Goal: Task Accomplishment & Management: Manage account settings

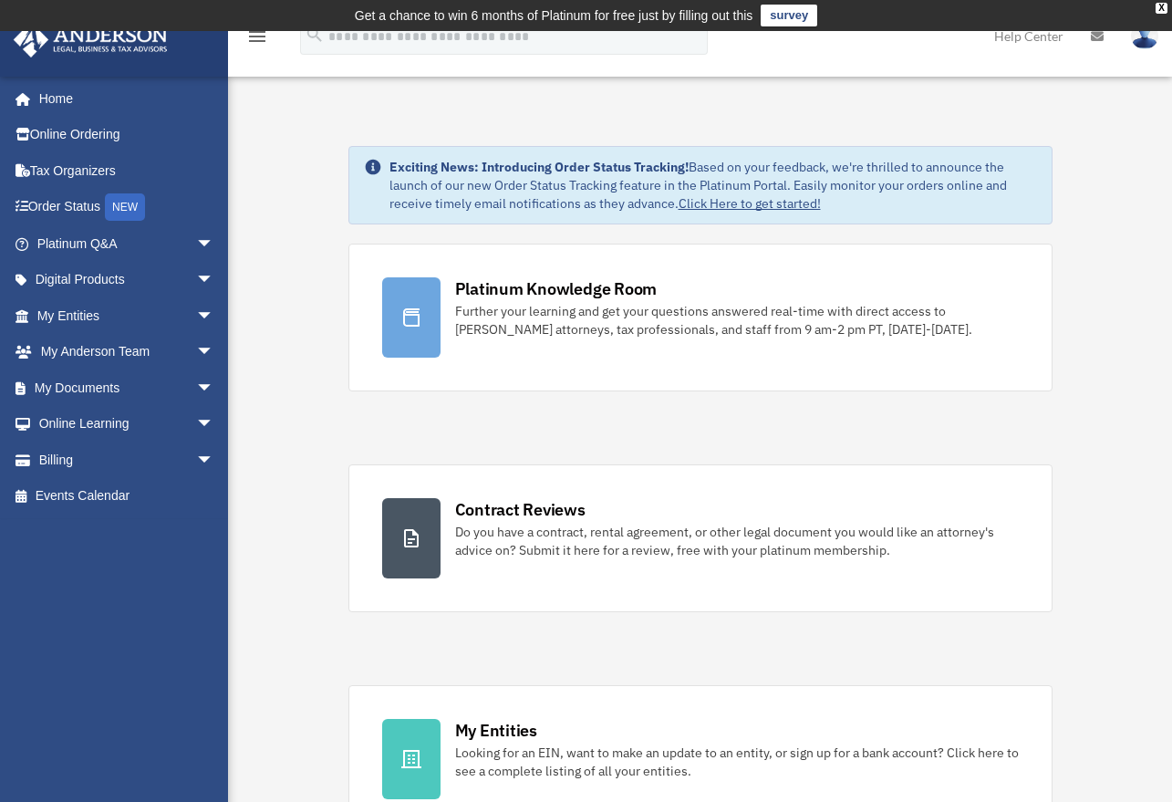
click at [196, 384] on span "arrow_drop_down" at bounding box center [214, 388] width 36 height 37
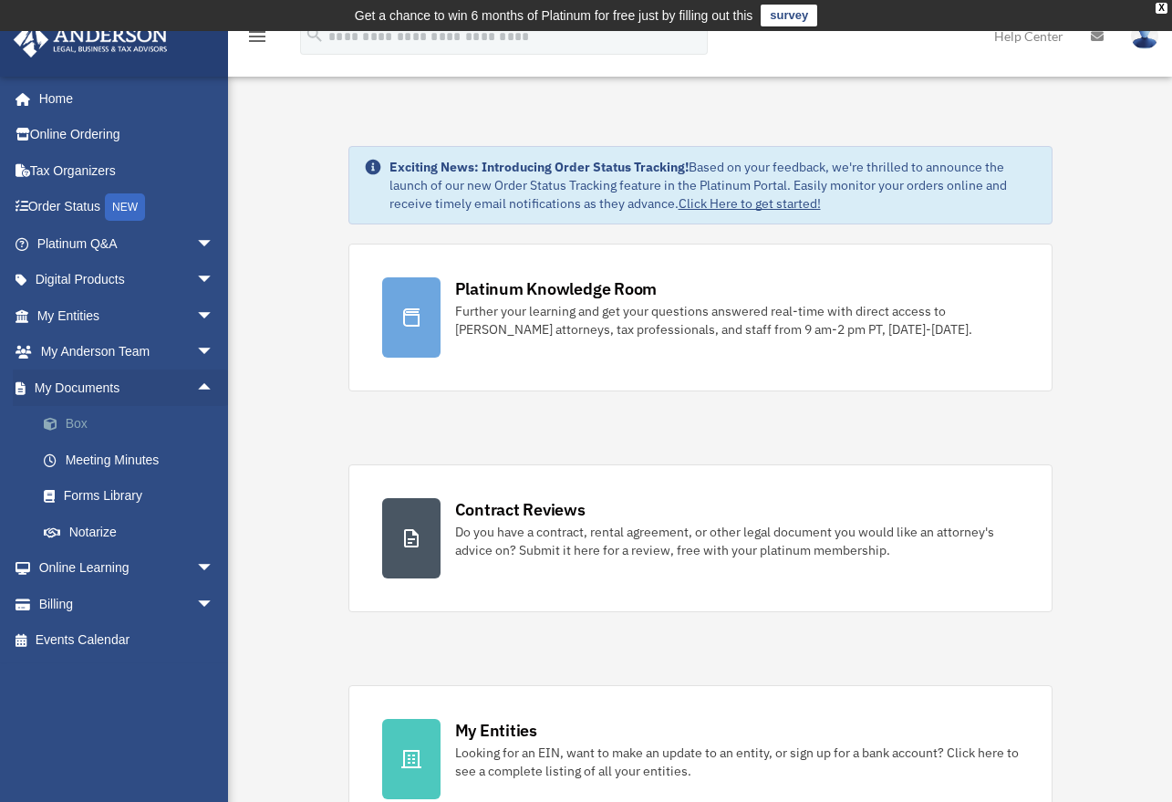
click at [112, 423] on link "Box" at bounding box center [134, 424] width 216 height 36
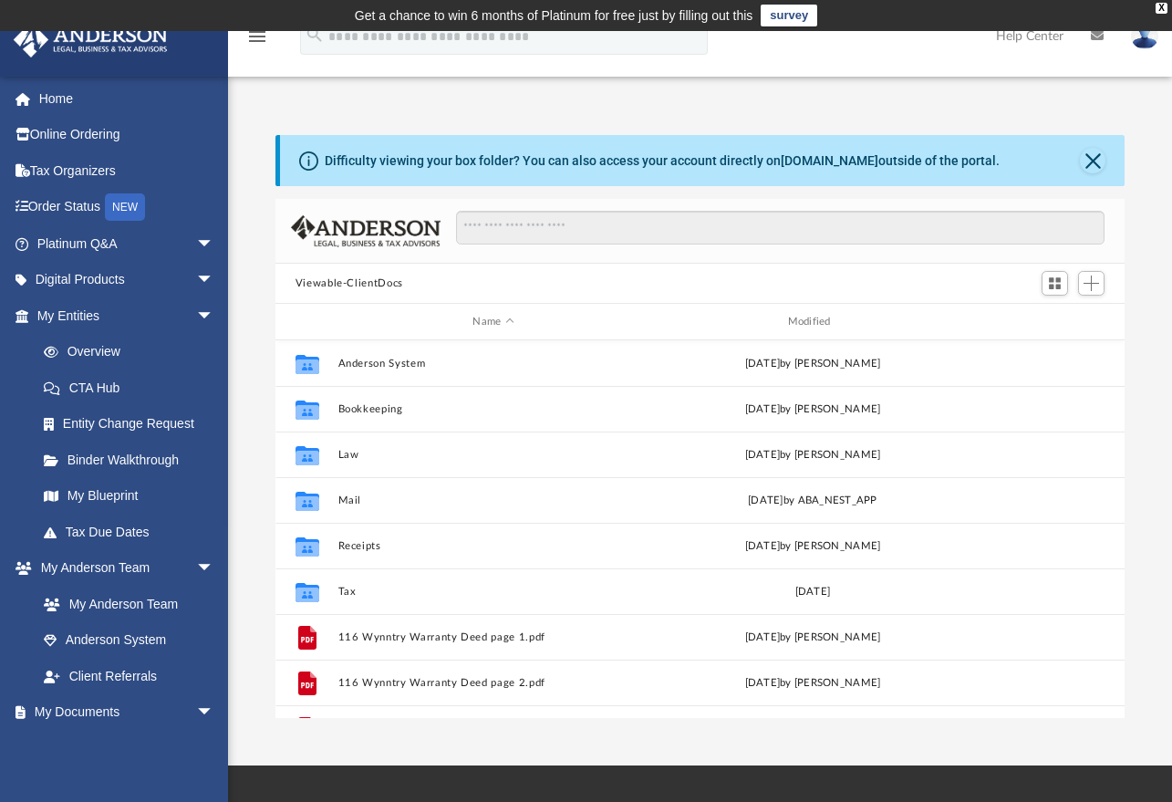
scroll to position [401, 836]
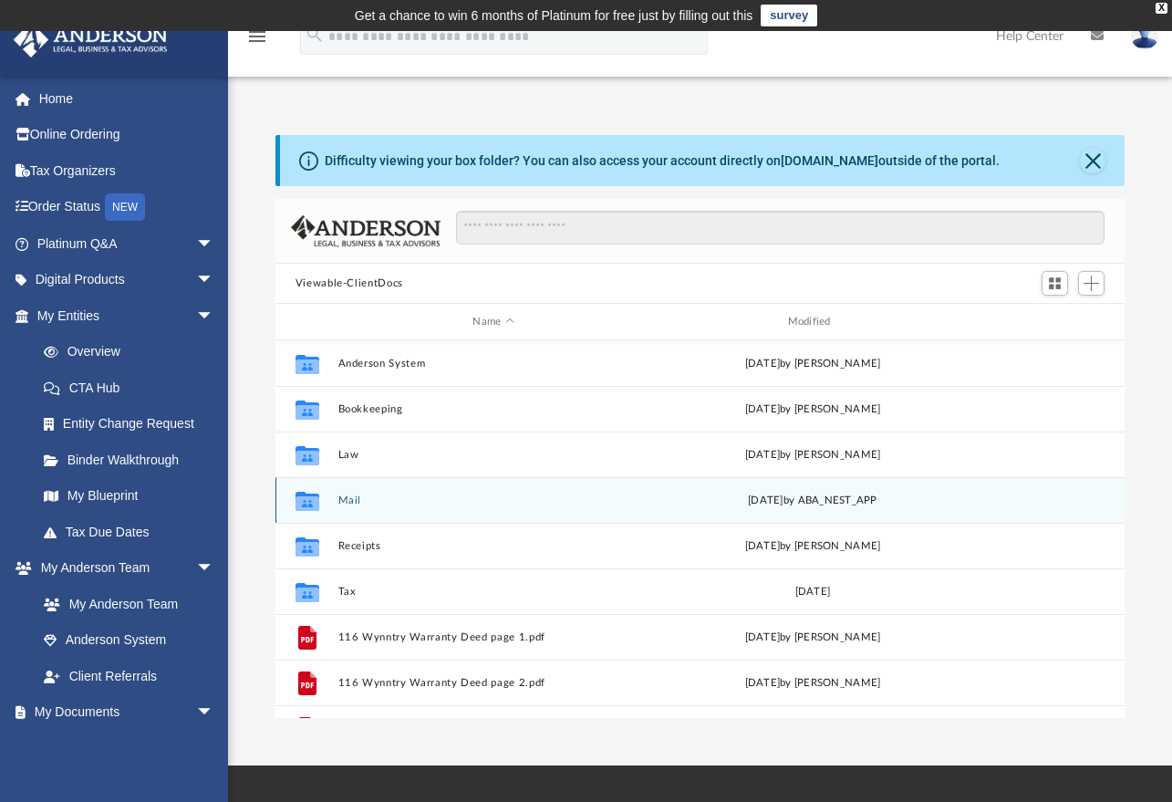
click at [378, 508] on div "Collaborated Folder Mail [DATE] by ABA_NEST_APP" at bounding box center [701, 500] width 850 height 46
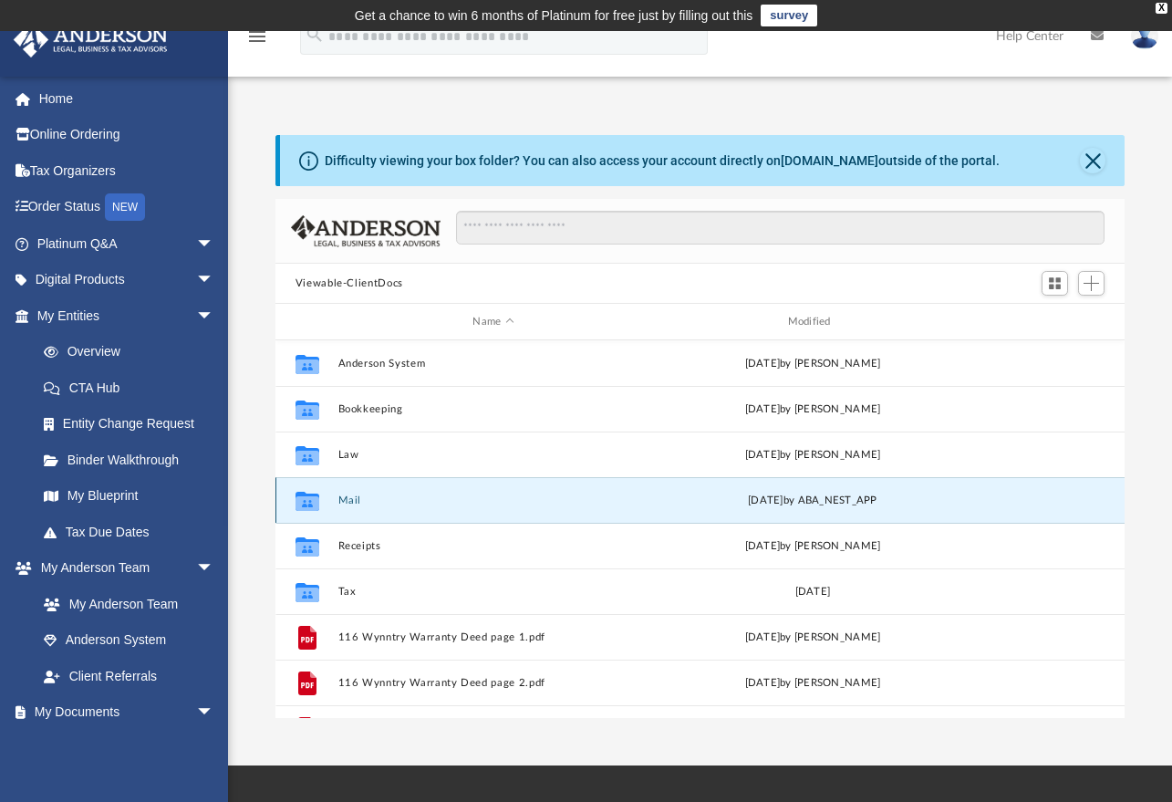
click at [378, 508] on div "Collaborated Folder Mail Thu Sep 18 2025 by ABA_NEST_APP" at bounding box center [701, 500] width 850 height 46
click at [348, 504] on button "Mail" at bounding box center [493, 501] width 311 height 12
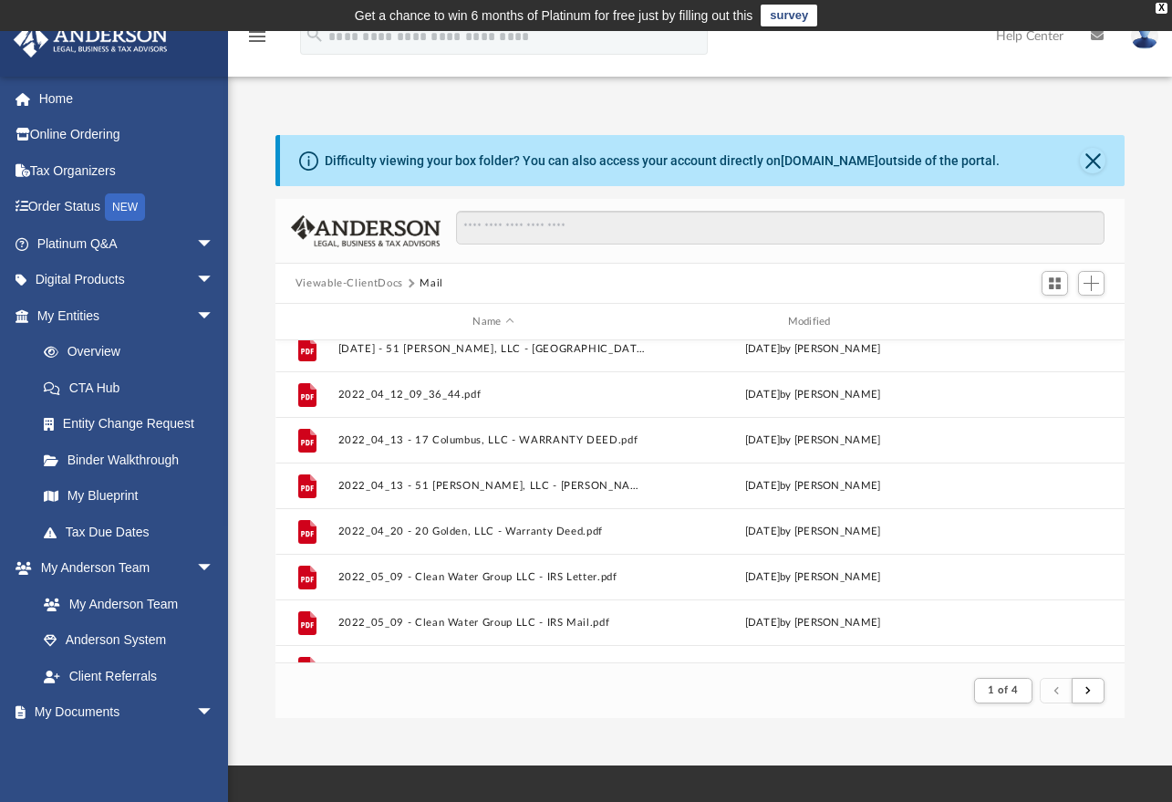
scroll to position [182, 0]
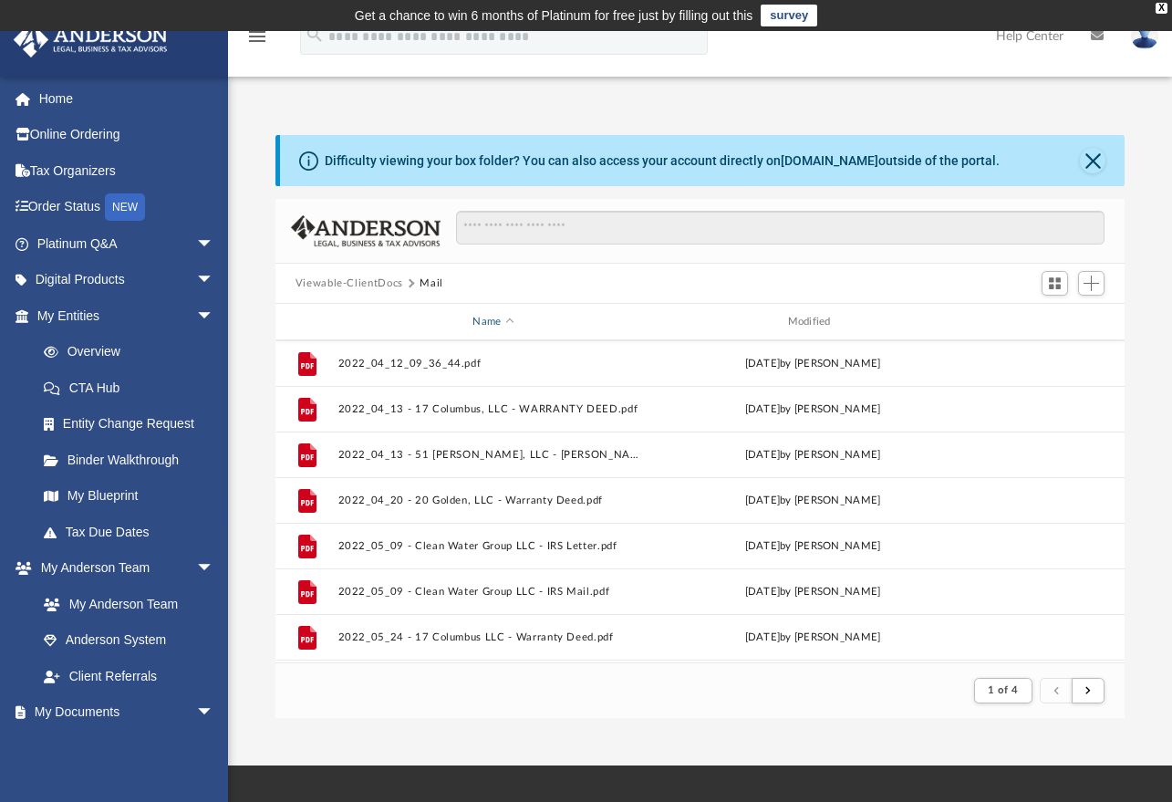
click at [508, 324] on span "Name" at bounding box center [509, 321] width 7 height 7
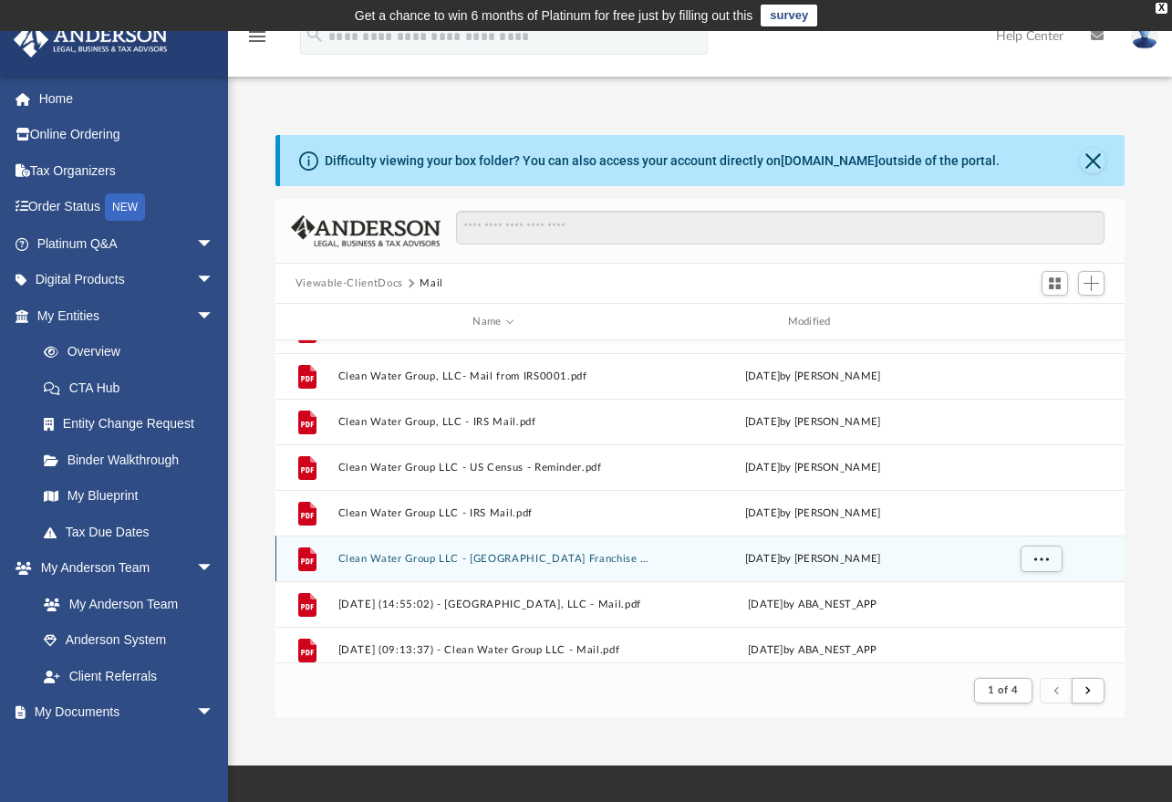
scroll to position [0, 0]
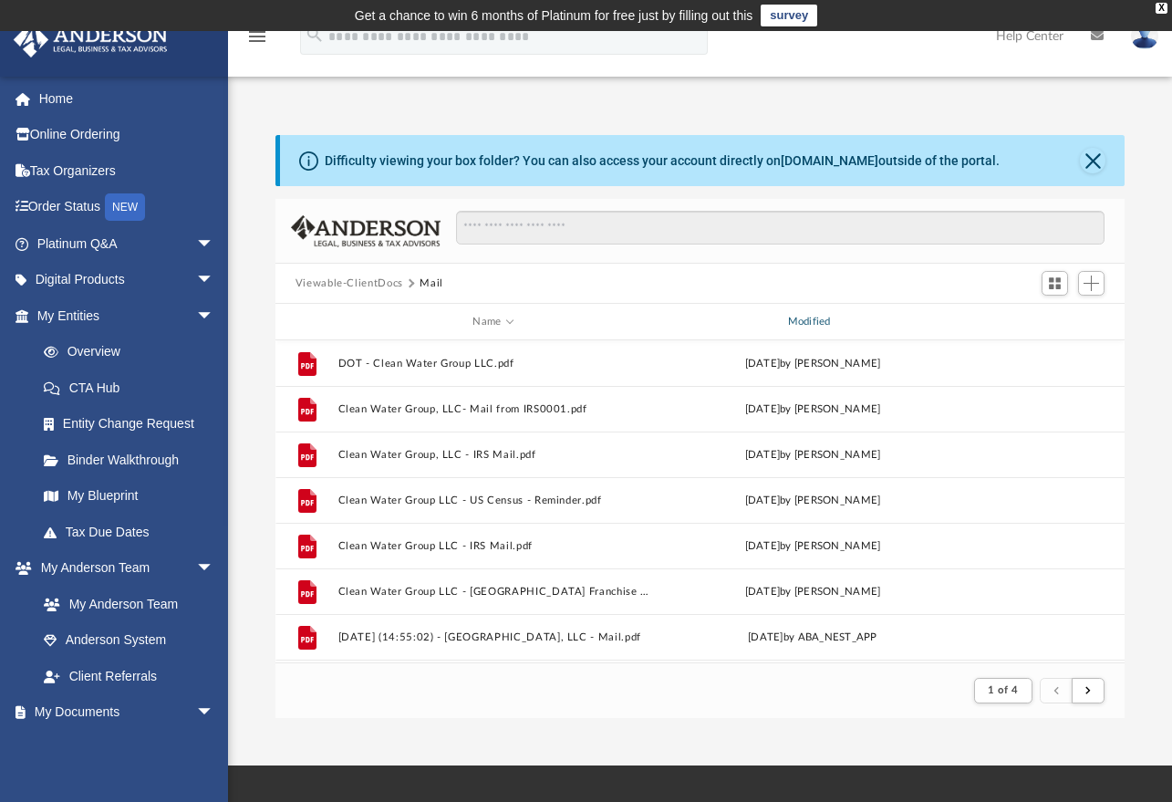
click at [819, 320] on div "Modified" at bounding box center [813, 322] width 312 height 16
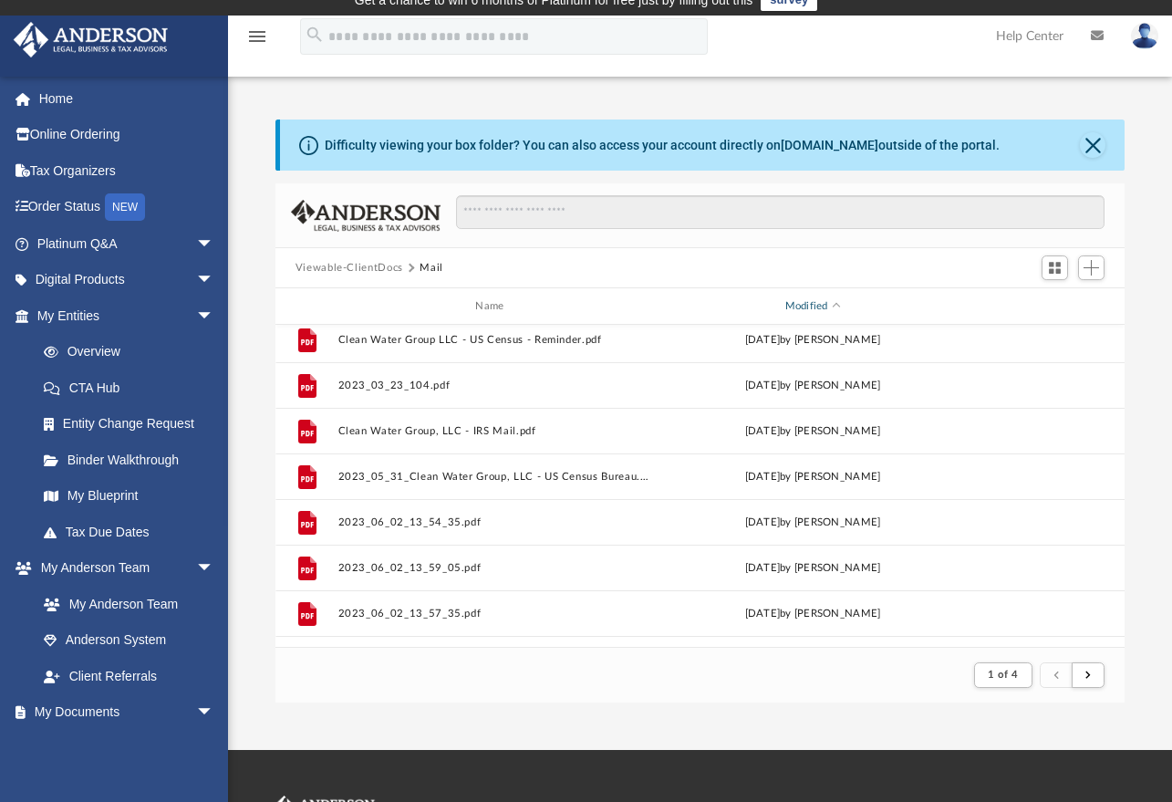
scroll to position [1959, 0]
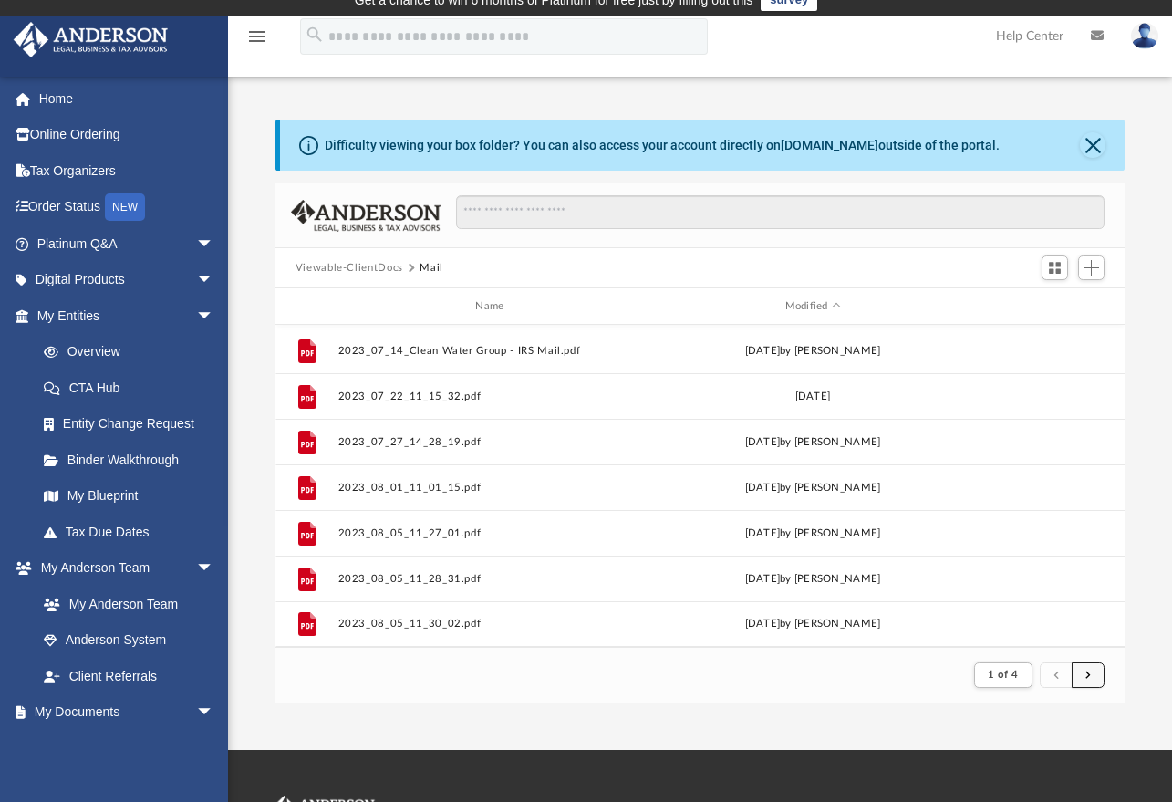
click at [1091, 673] on button "submit" at bounding box center [1088, 675] width 33 height 26
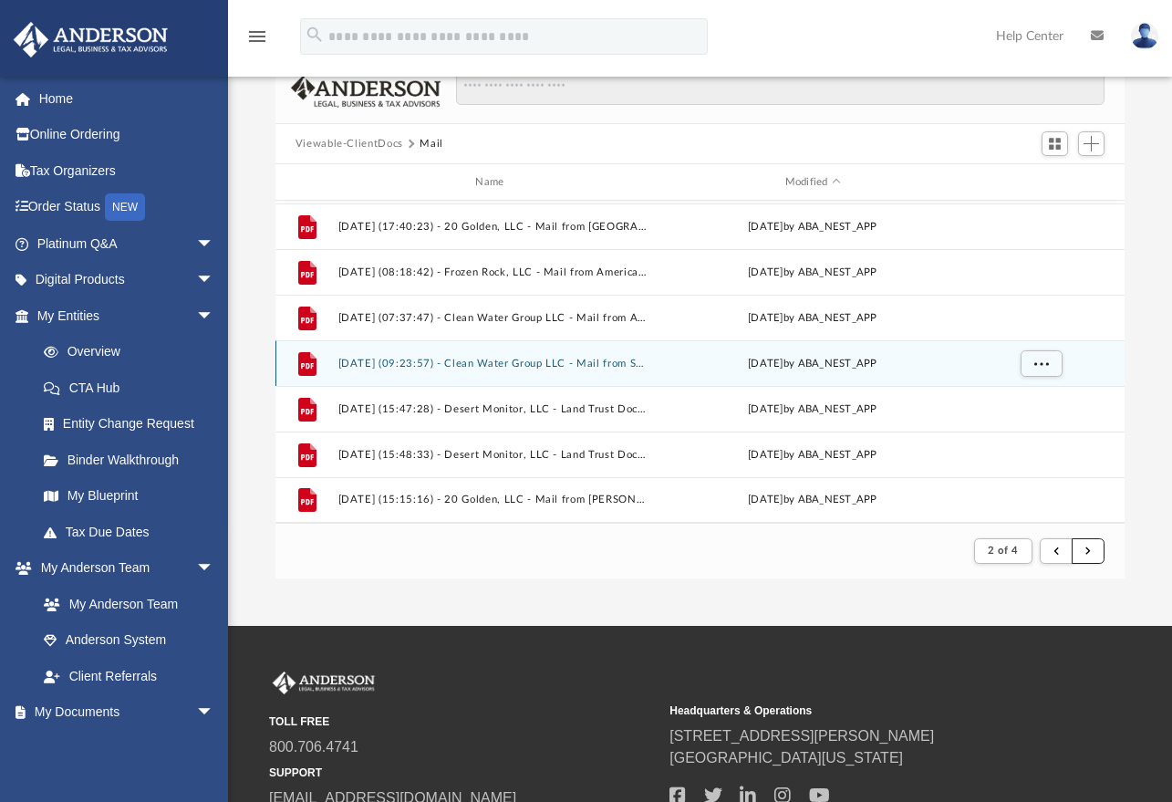
scroll to position [107, 0]
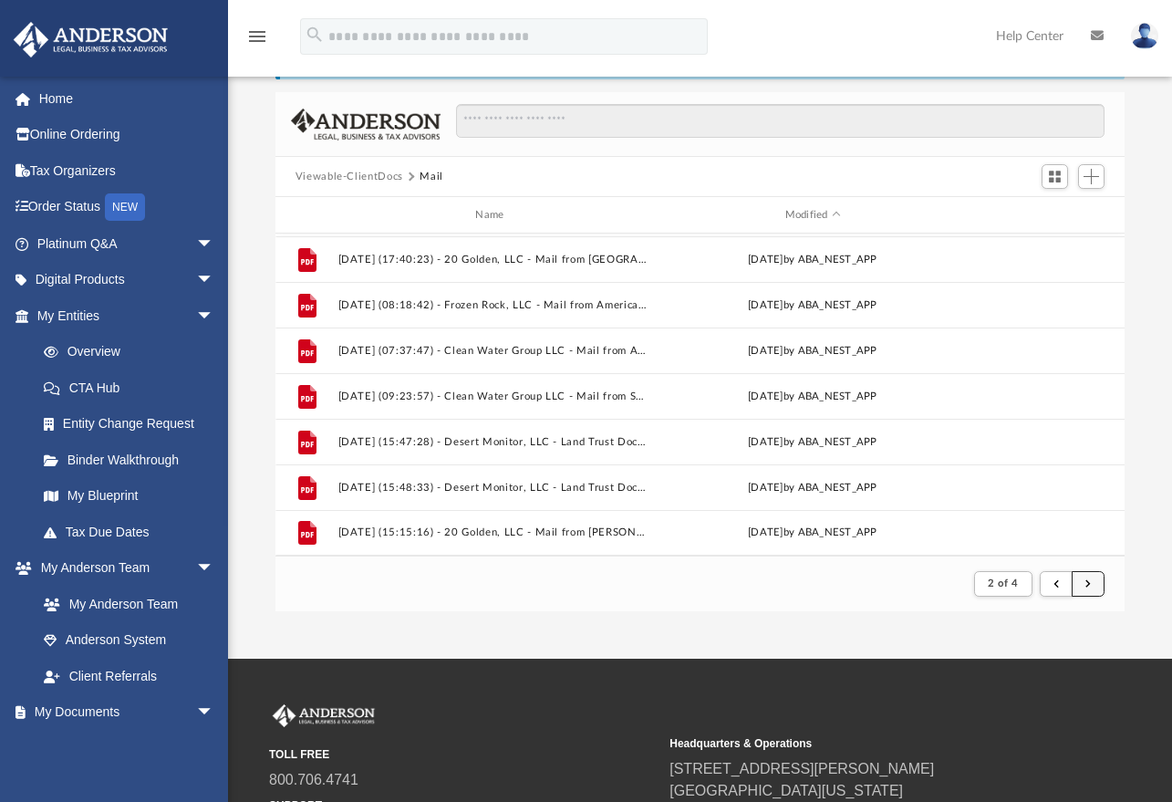
click at [1091, 586] on button "submit" at bounding box center [1088, 584] width 33 height 26
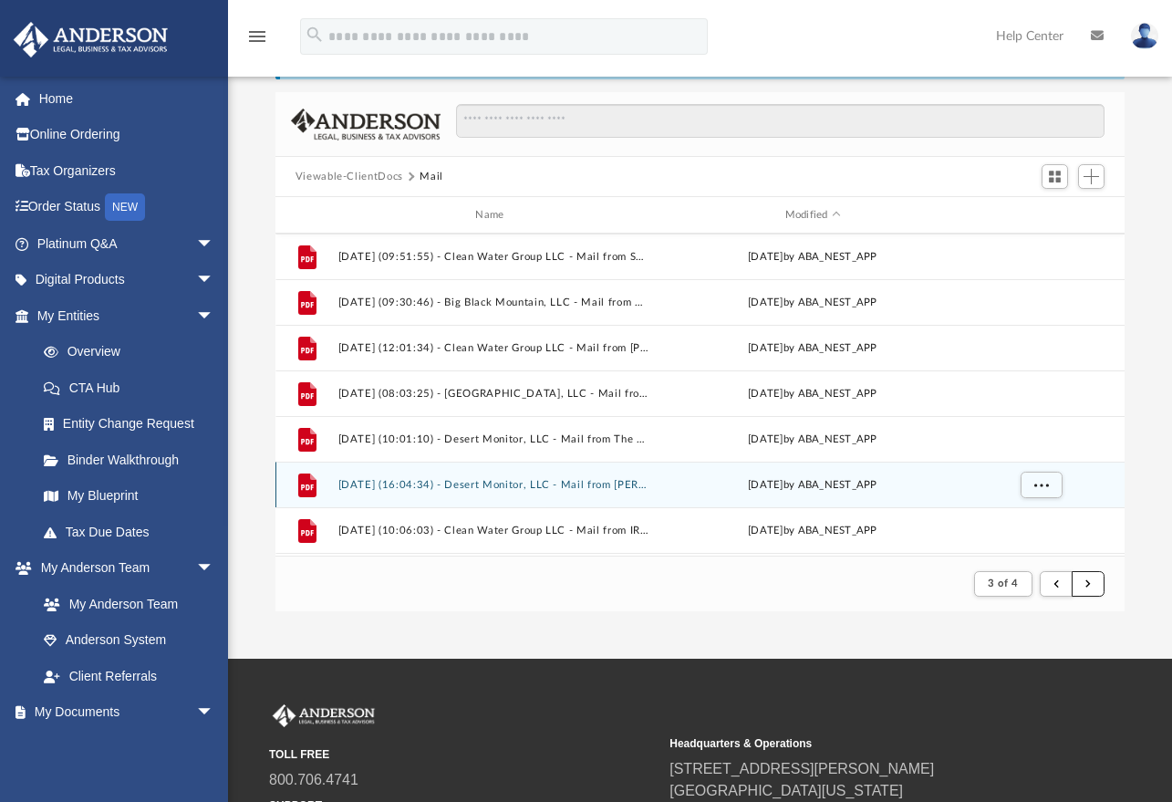
scroll to position [1277, 0]
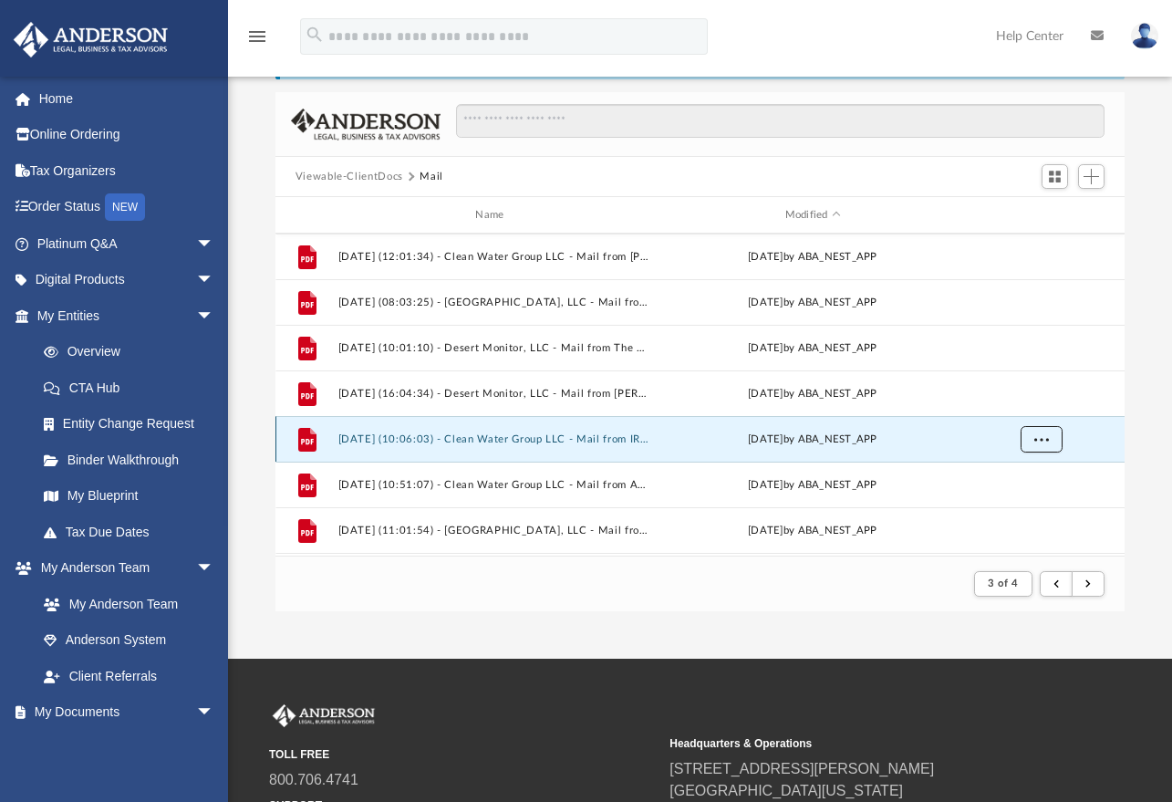
click at [1053, 439] on button "More options" at bounding box center [1041, 439] width 42 height 27
click at [1024, 478] on li "Preview" at bounding box center [1024, 476] width 53 height 19
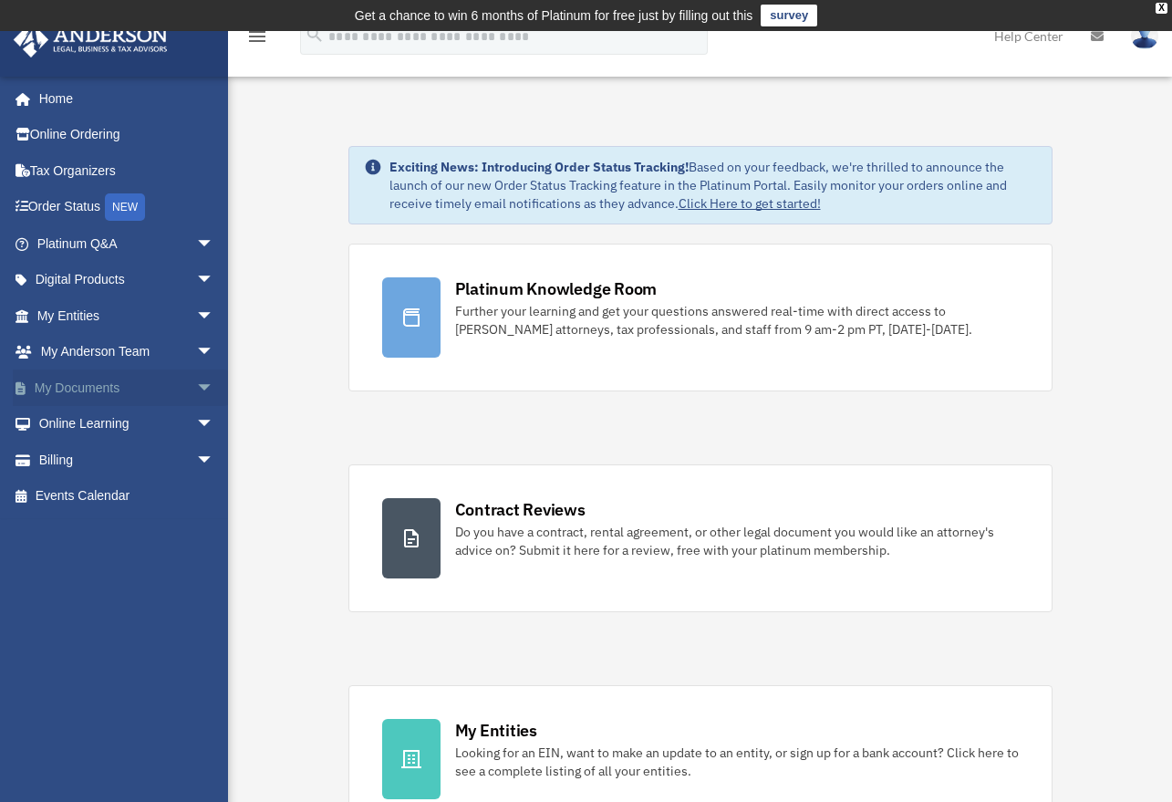
click at [196, 381] on span "arrow_drop_down" at bounding box center [214, 388] width 36 height 37
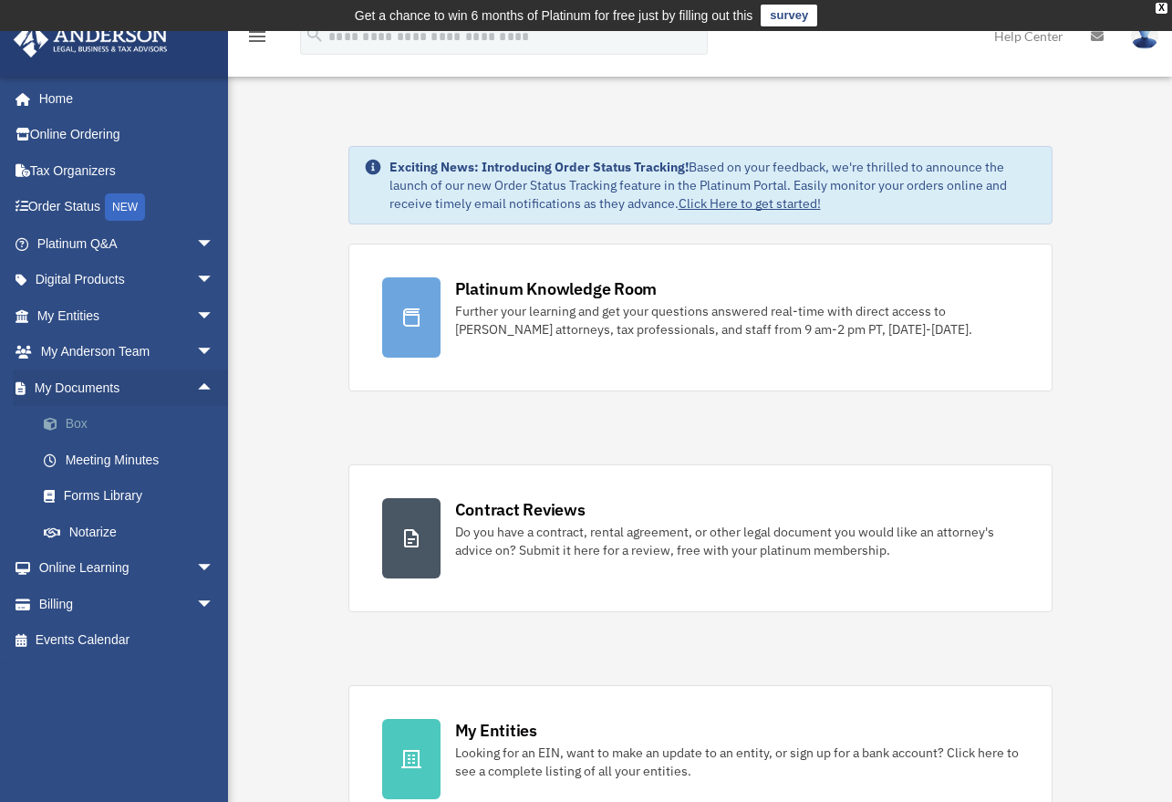
click at [78, 416] on link "Box" at bounding box center [134, 424] width 216 height 36
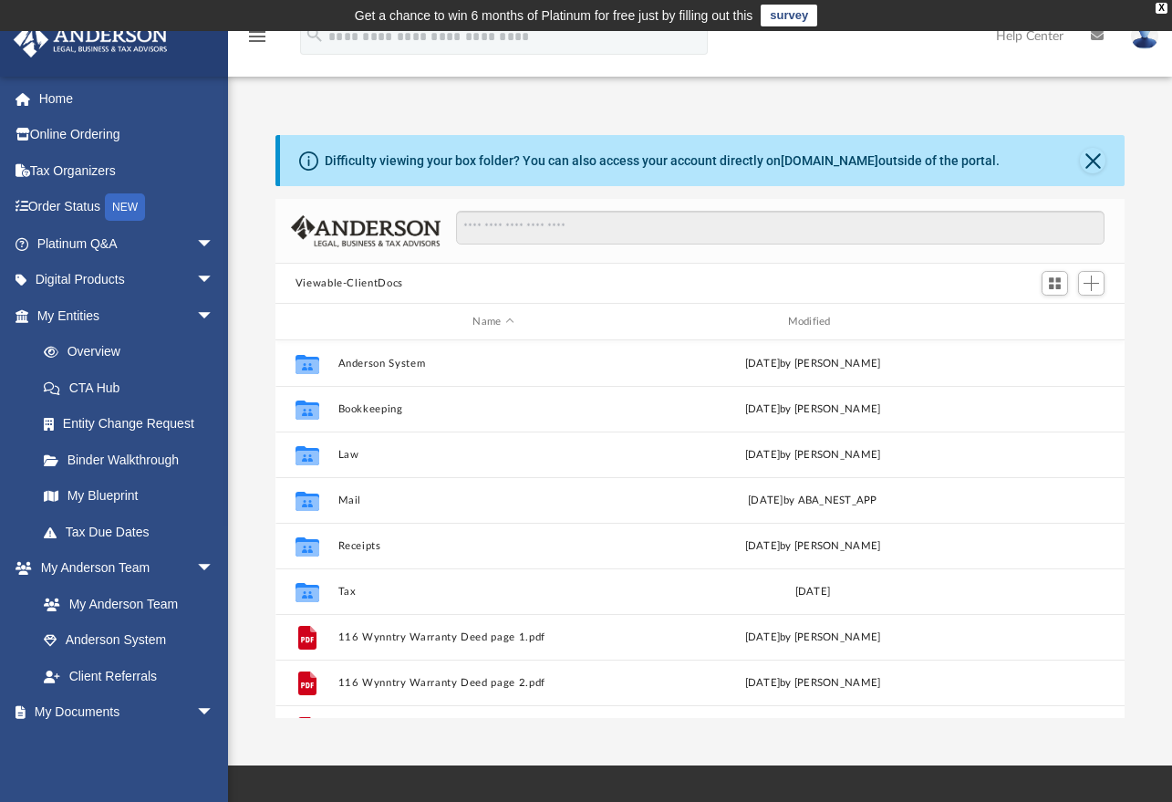
scroll to position [401, 836]
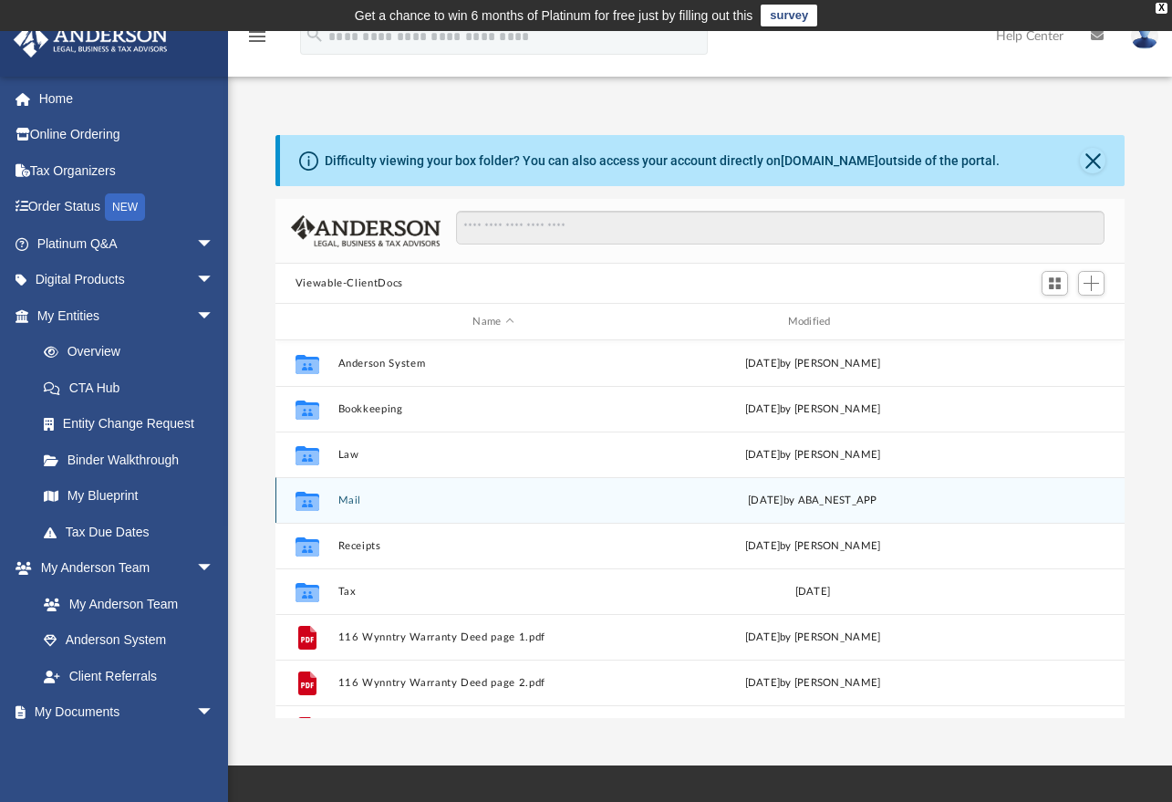
click at [366, 500] on button "Mail" at bounding box center [493, 501] width 311 height 12
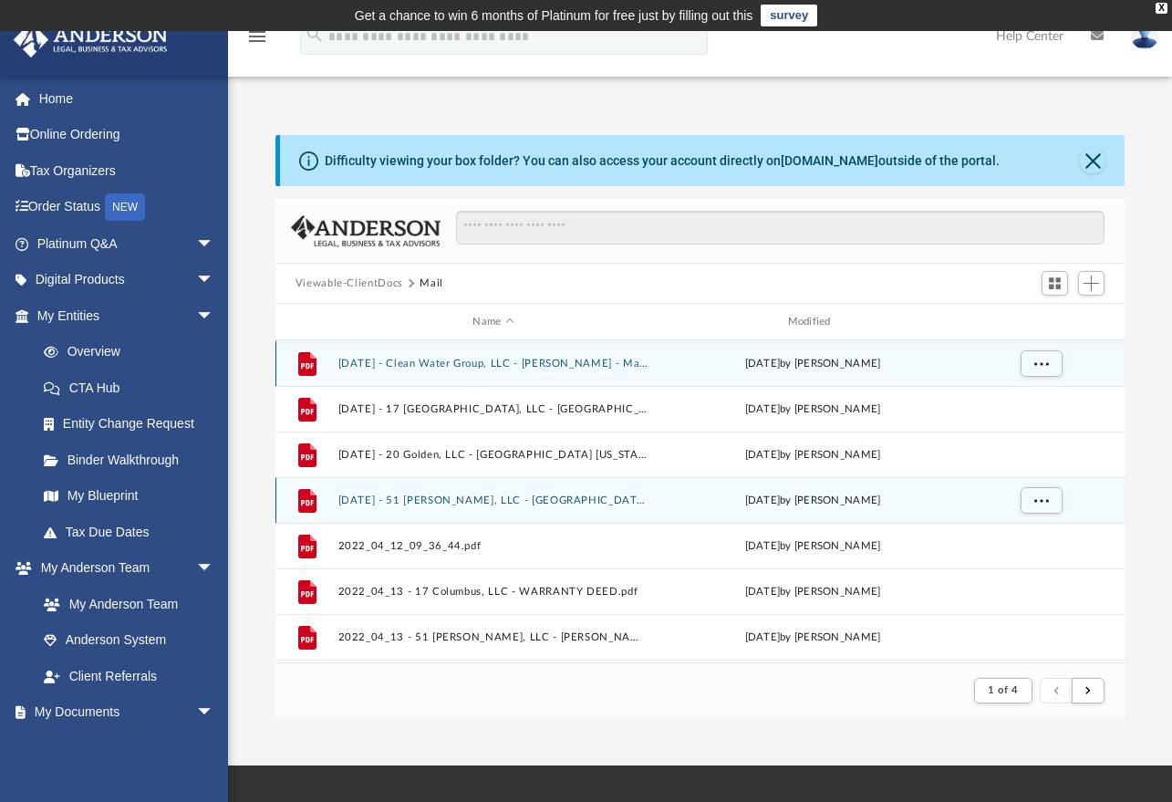
scroll to position [345, 836]
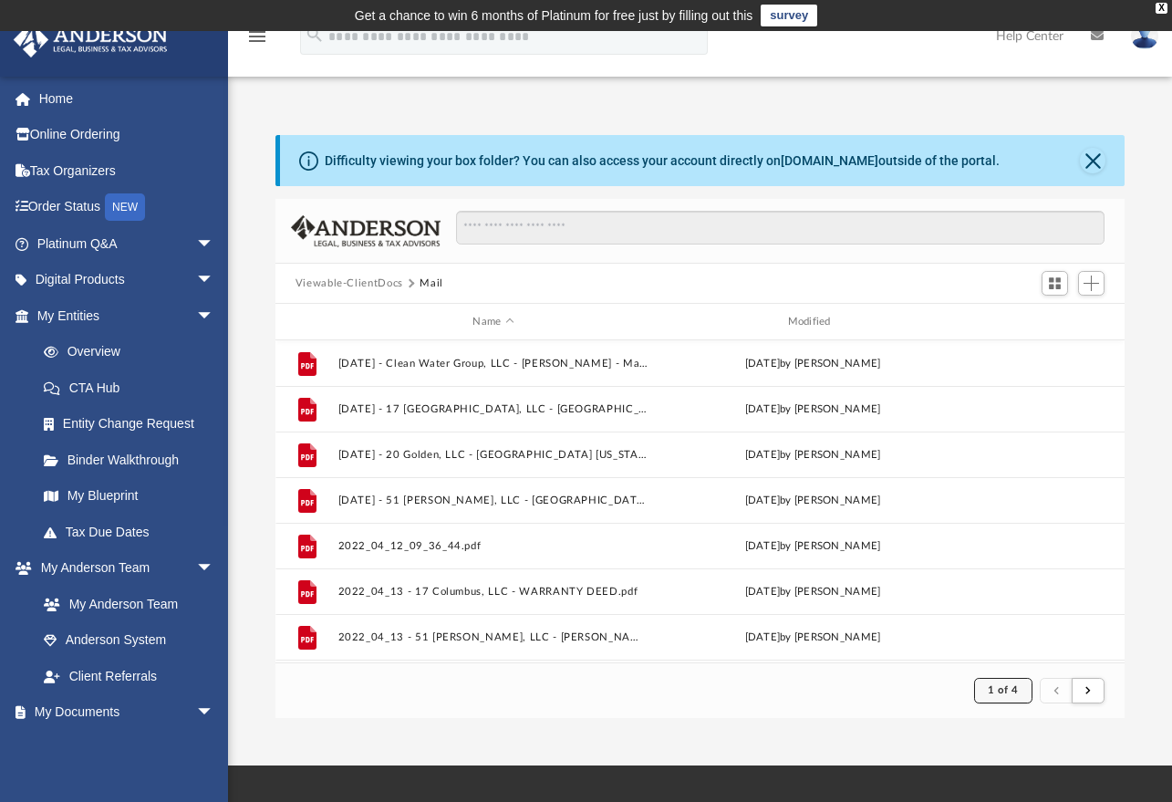
click at [991, 692] on span "1 of 4" at bounding box center [1003, 690] width 30 height 10
click at [1017, 618] on li "3" at bounding box center [1018, 615] width 6 height 19
click at [1091, 686] on button "submit" at bounding box center [1088, 691] width 33 height 26
click at [1087, 686] on span "submit" at bounding box center [1088, 690] width 5 height 10
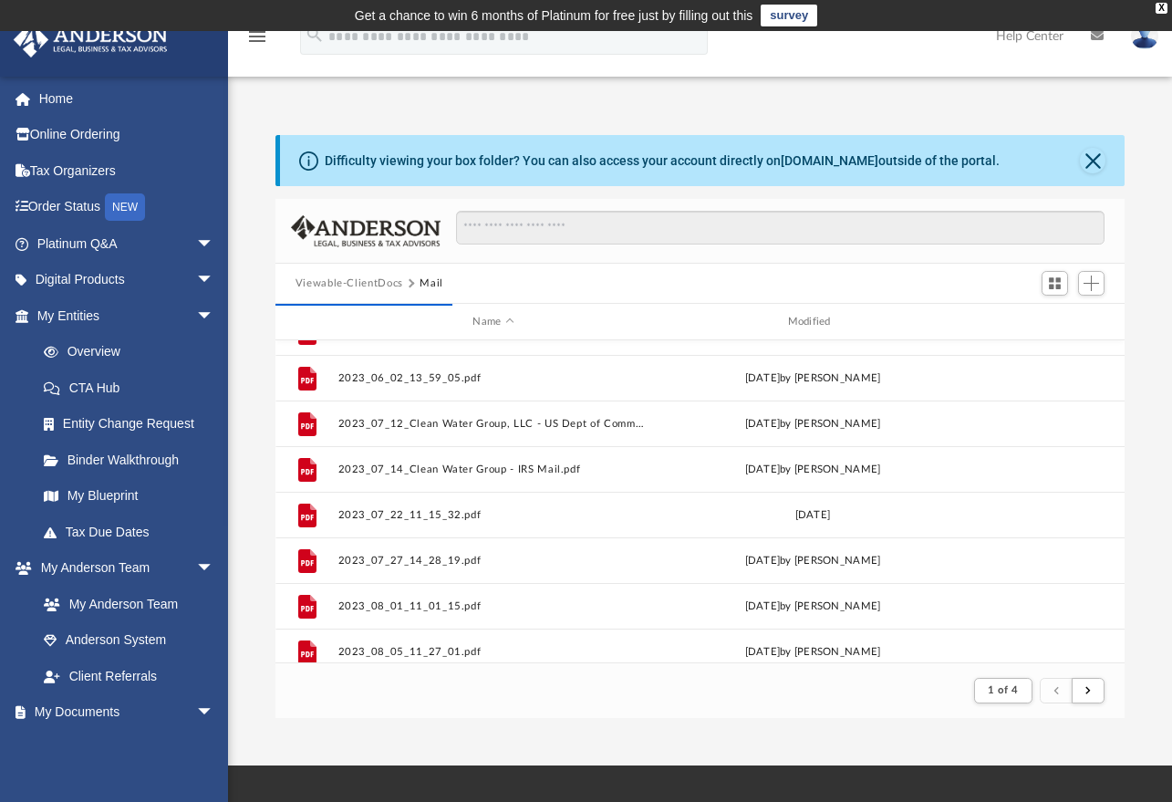
scroll to position [1959, 0]
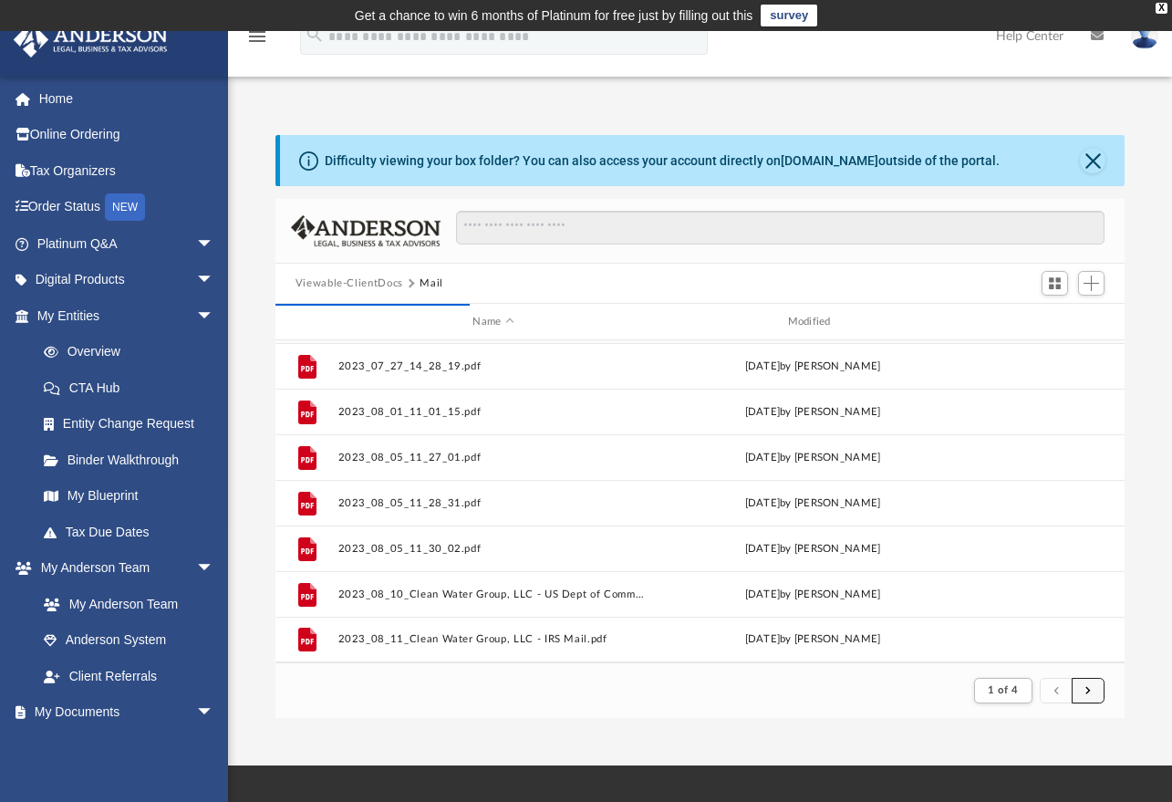
click at [1082, 692] on button "submit" at bounding box center [1088, 691] width 33 height 26
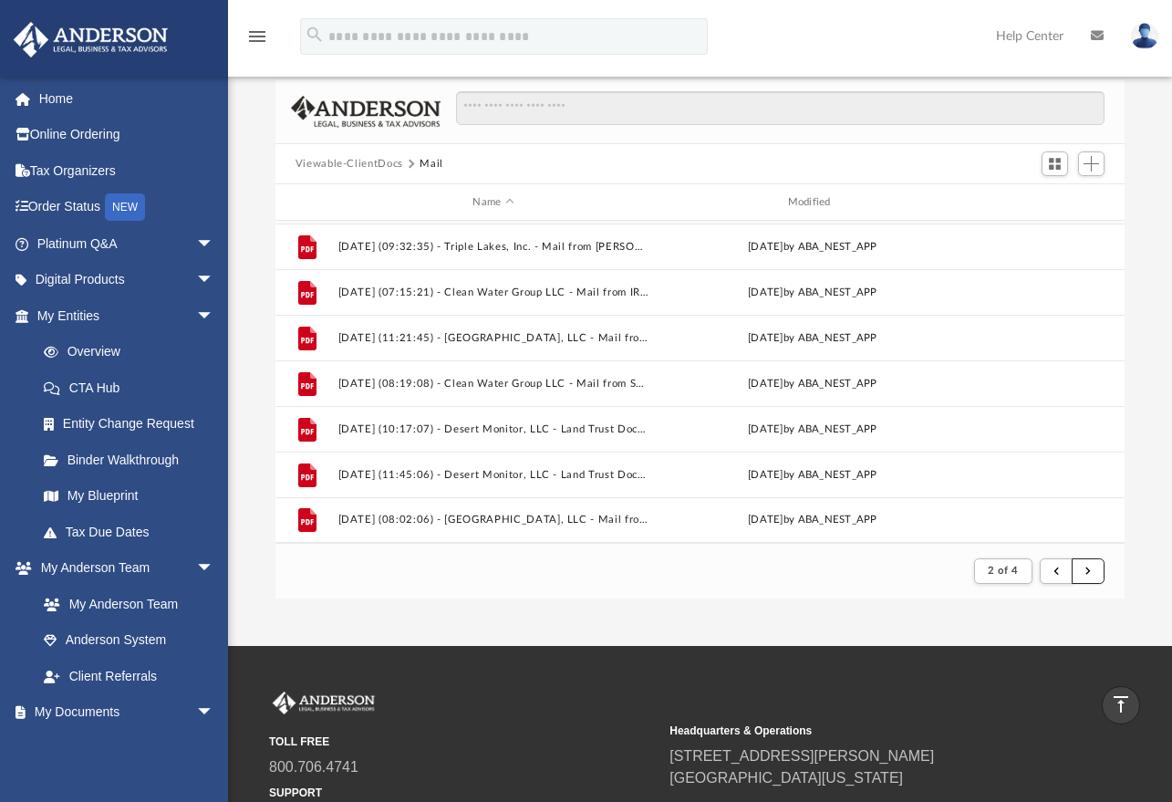
scroll to position [107, 0]
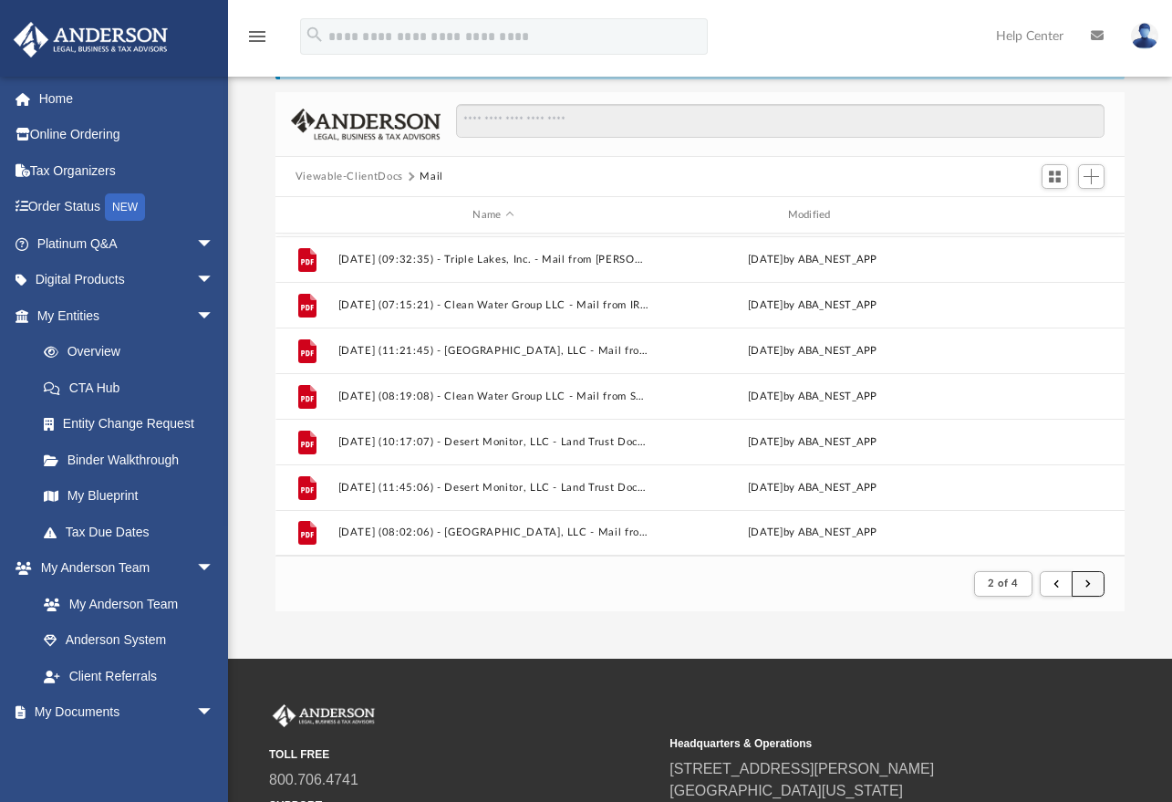
click at [1092, 580] on button "submit" at bounding box center [1088, 584] width 33 height 26
click at [1127, 111] on div "Difficulty viewing your box folder? You can also access your account directly o…" at bounding box center [700, 319] width 944 height 583
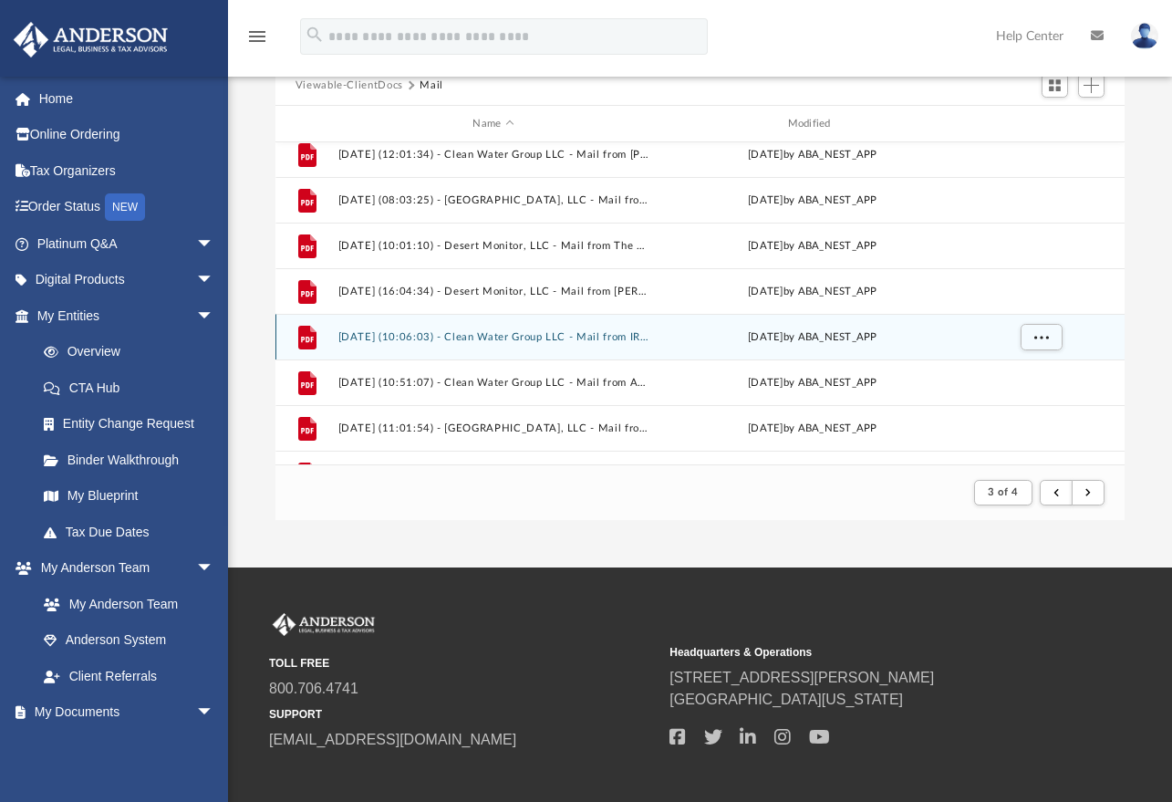
scroll to position [1046, 0]
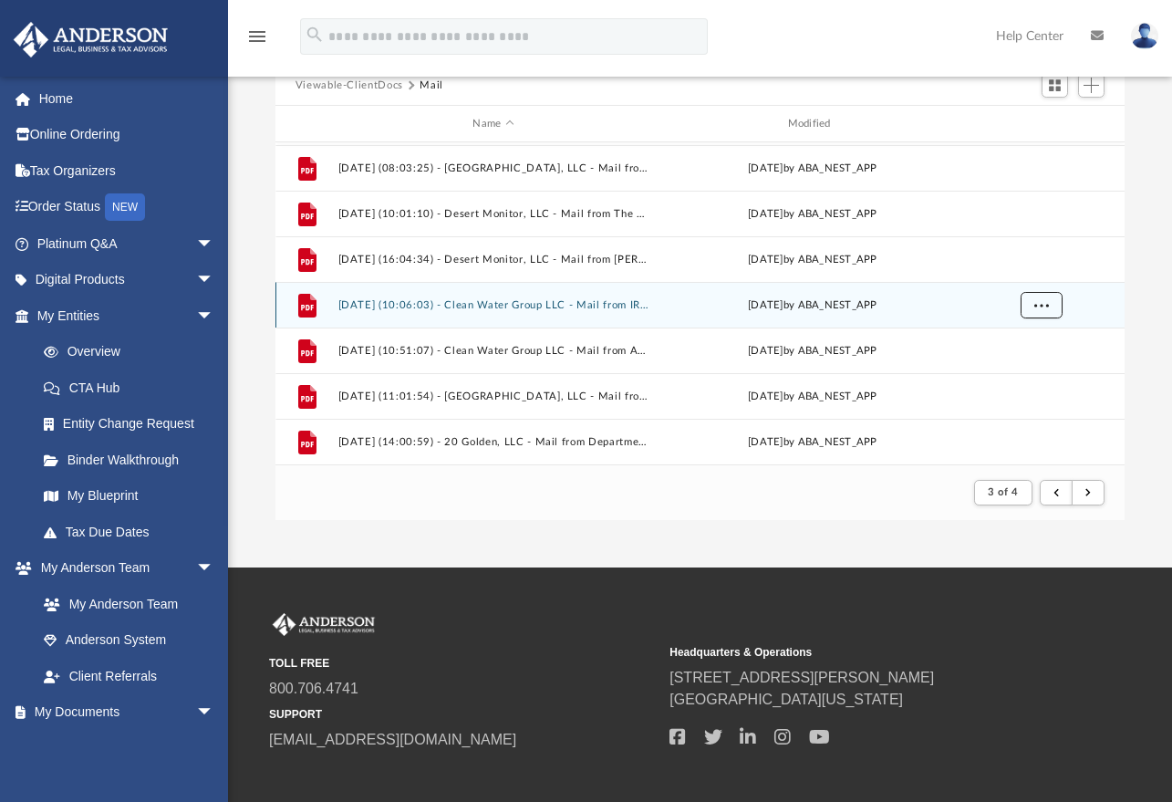
click at [1038, 304] on span "More options" at bounding box center [1041, 304] width 15 height 10
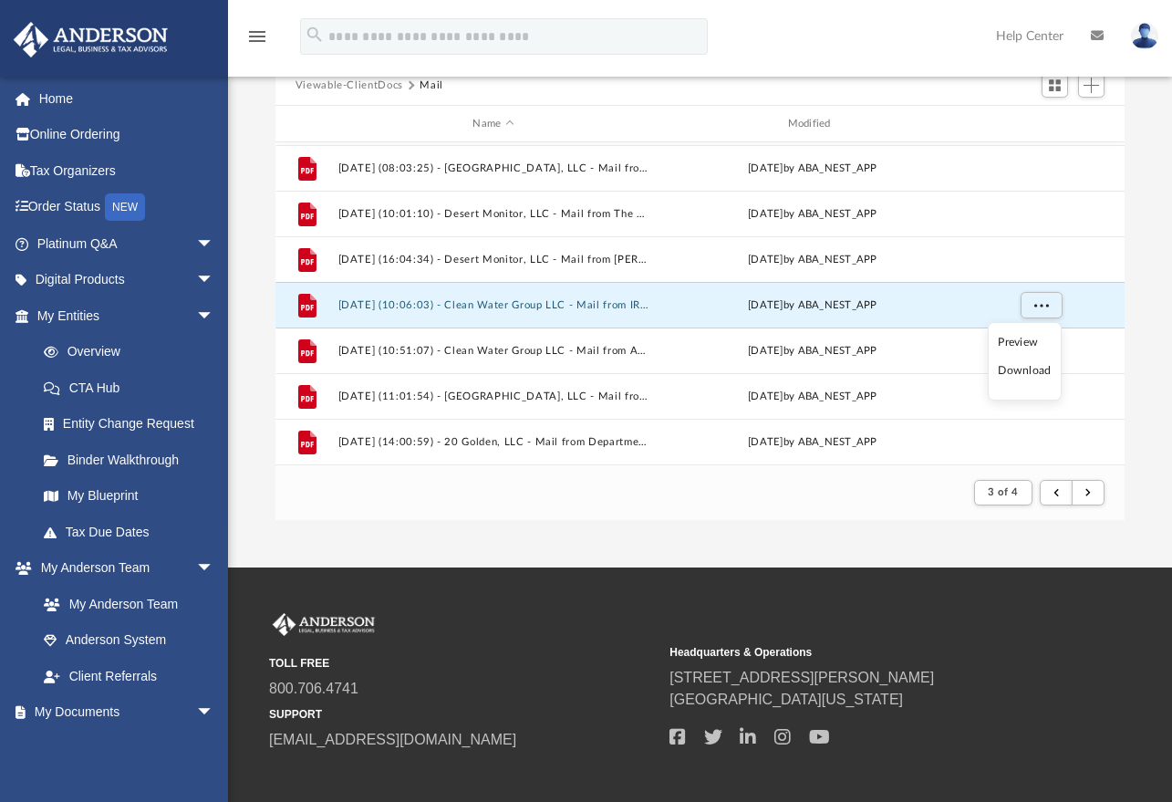
click at [1032, 342] on li "Preview" at bounding box center [1024, 342] width 53 height 19
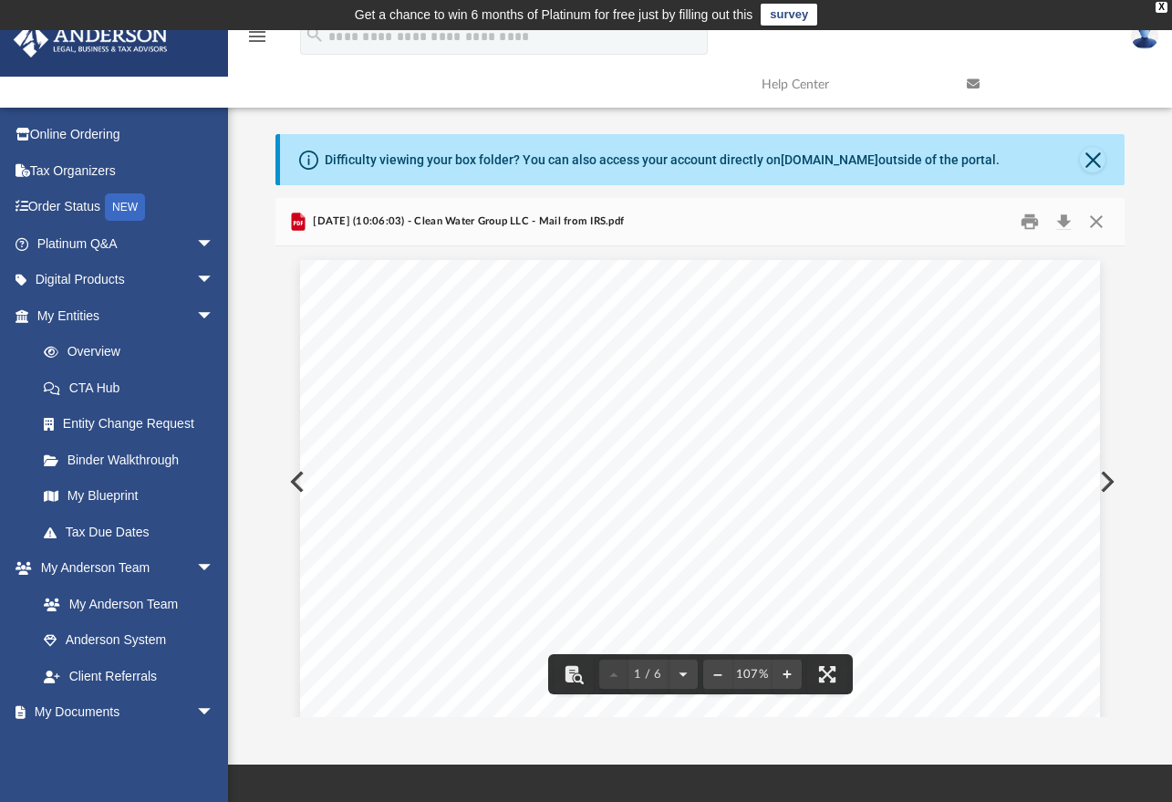
scroll to position [0, 0]
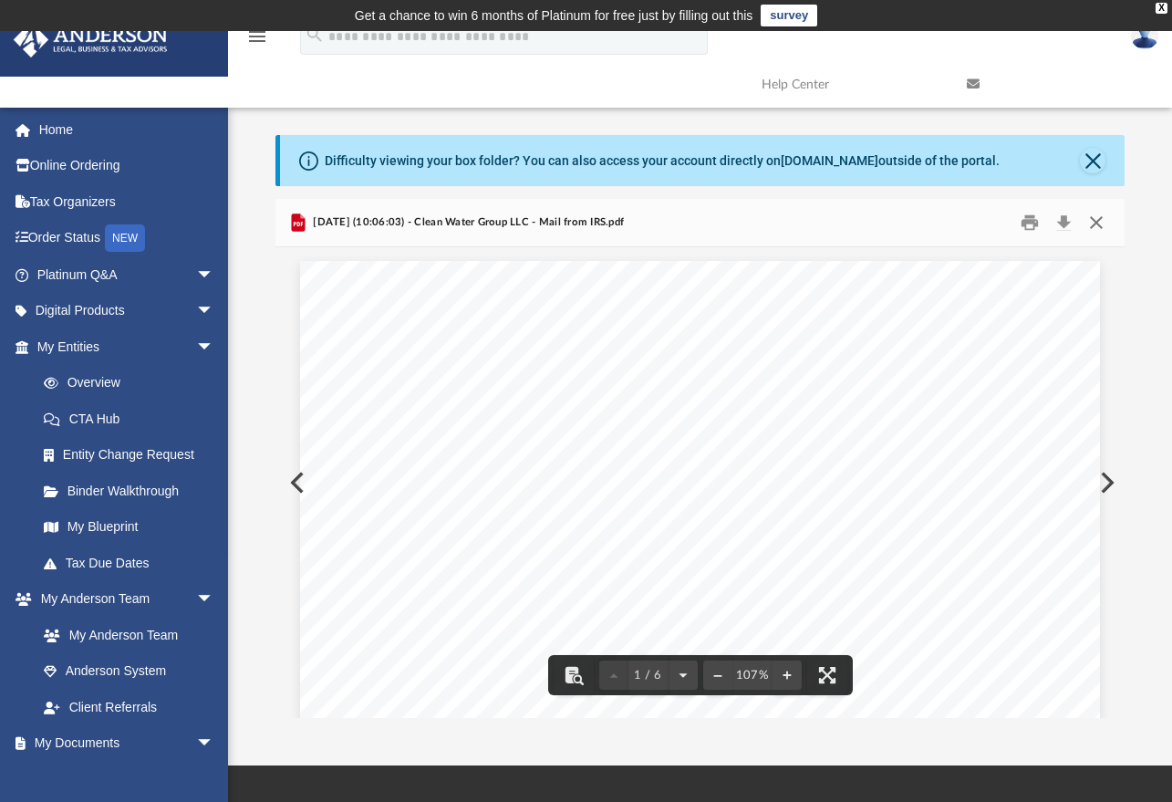
click at [1098, 219] on button "Close" at bounding box center [1096, 223] width 33 height 28
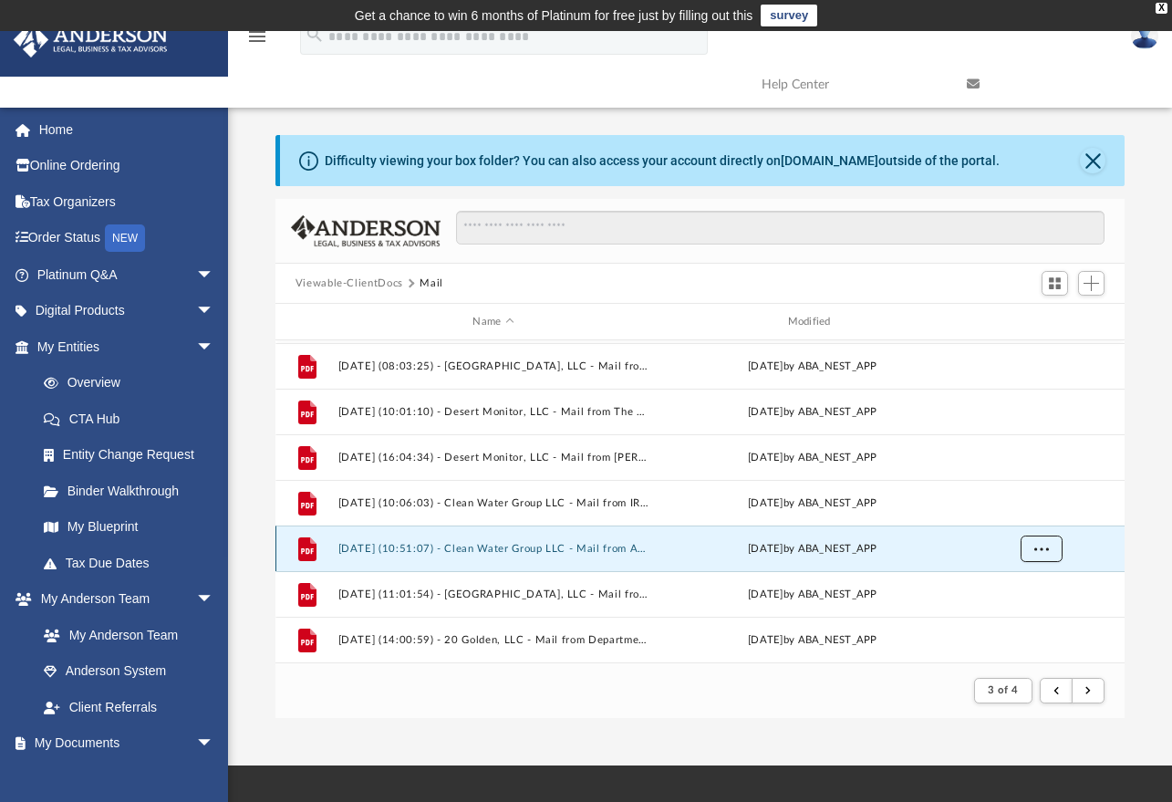
click at [1037, 553] on button "More options" at bounding box center [1041, 549] width 42 height 27
click at [1025, 589] on li "Preview" at bounding box center [1024, 586] width 53 height 19
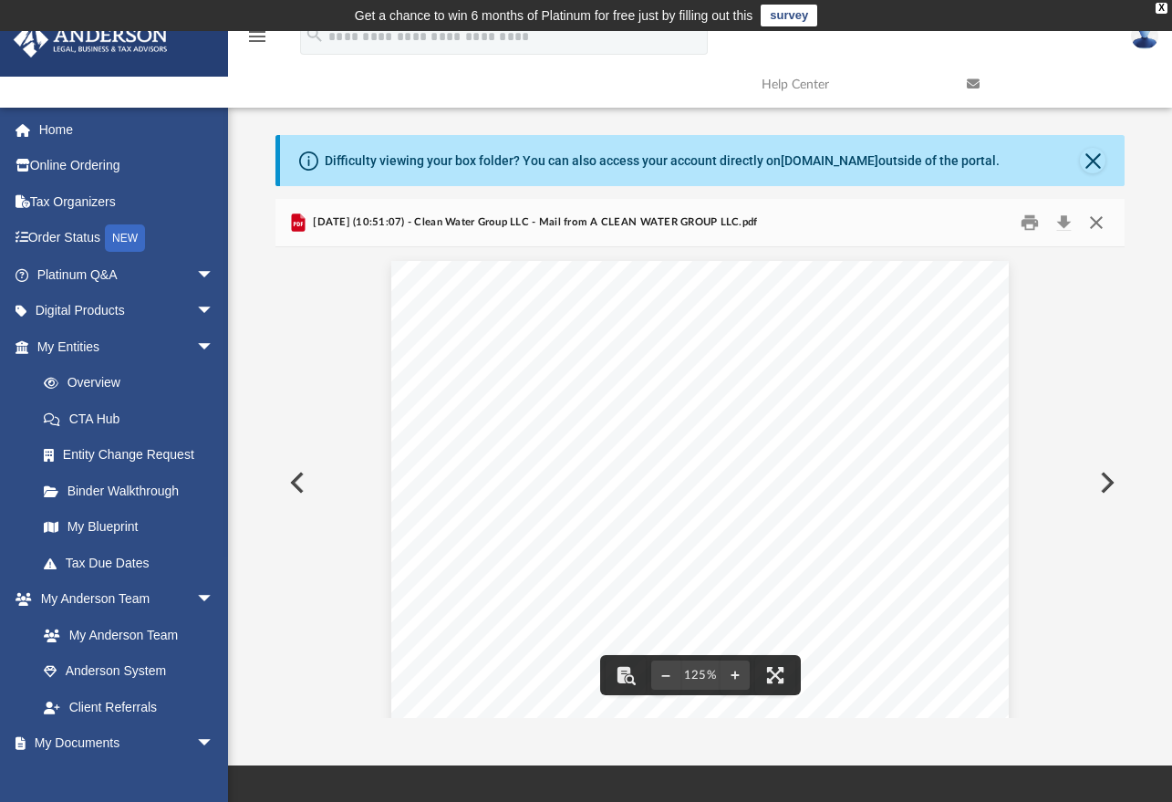
click at [1098, 221] on button "Close" at bounding box center [1096, 223] width 33 height 28
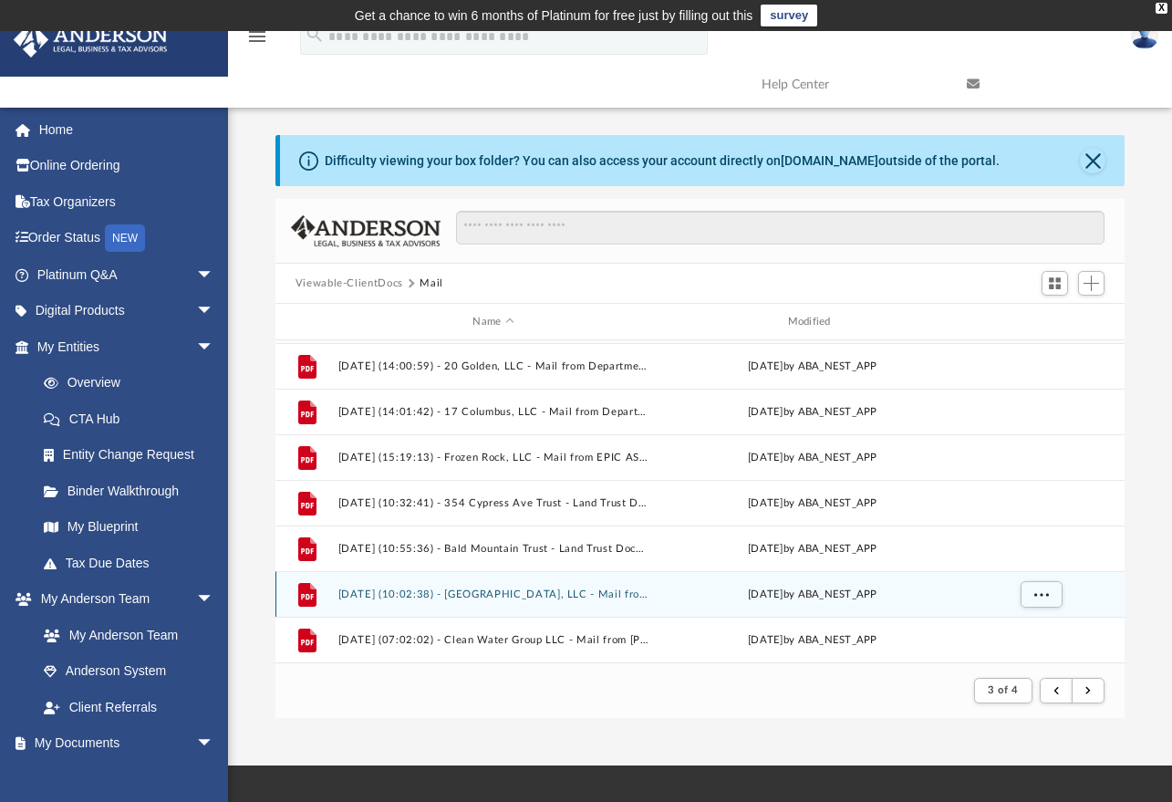
scroll to position [1411, 0]
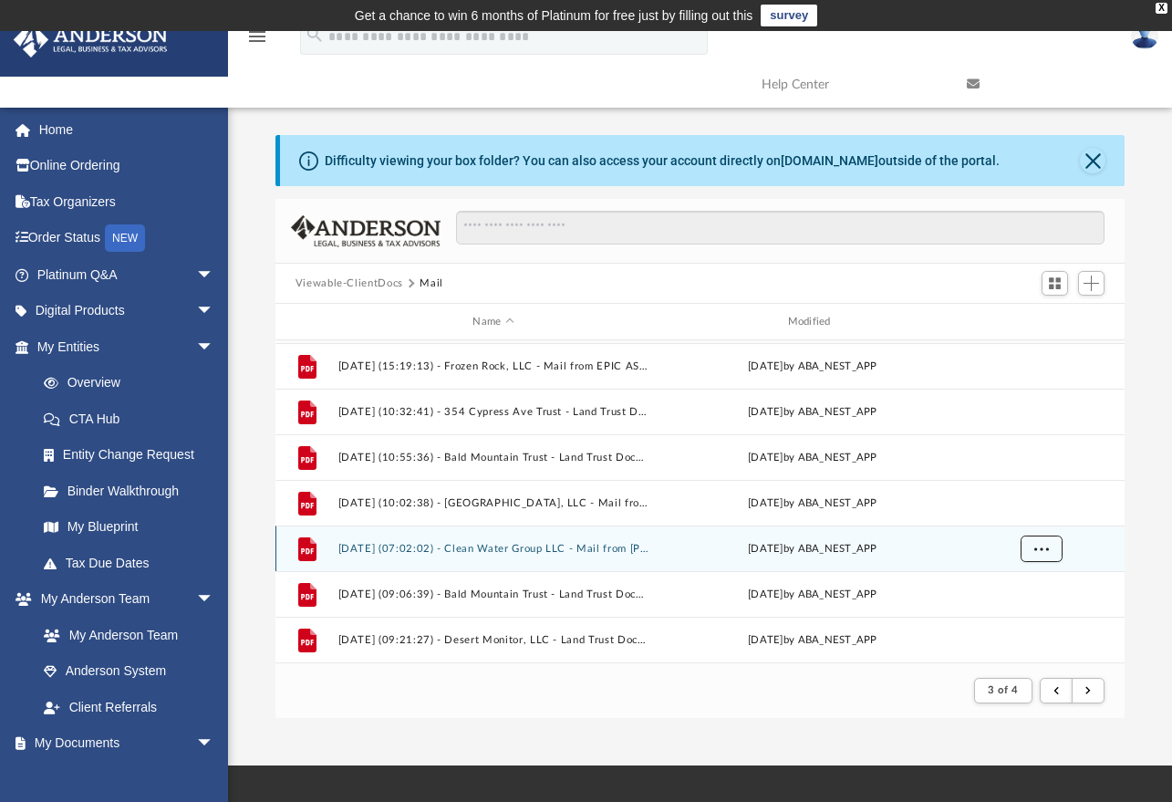
click at [1043, 549] on span "More options" at bounding box center [1041, 548] width 15 height 10
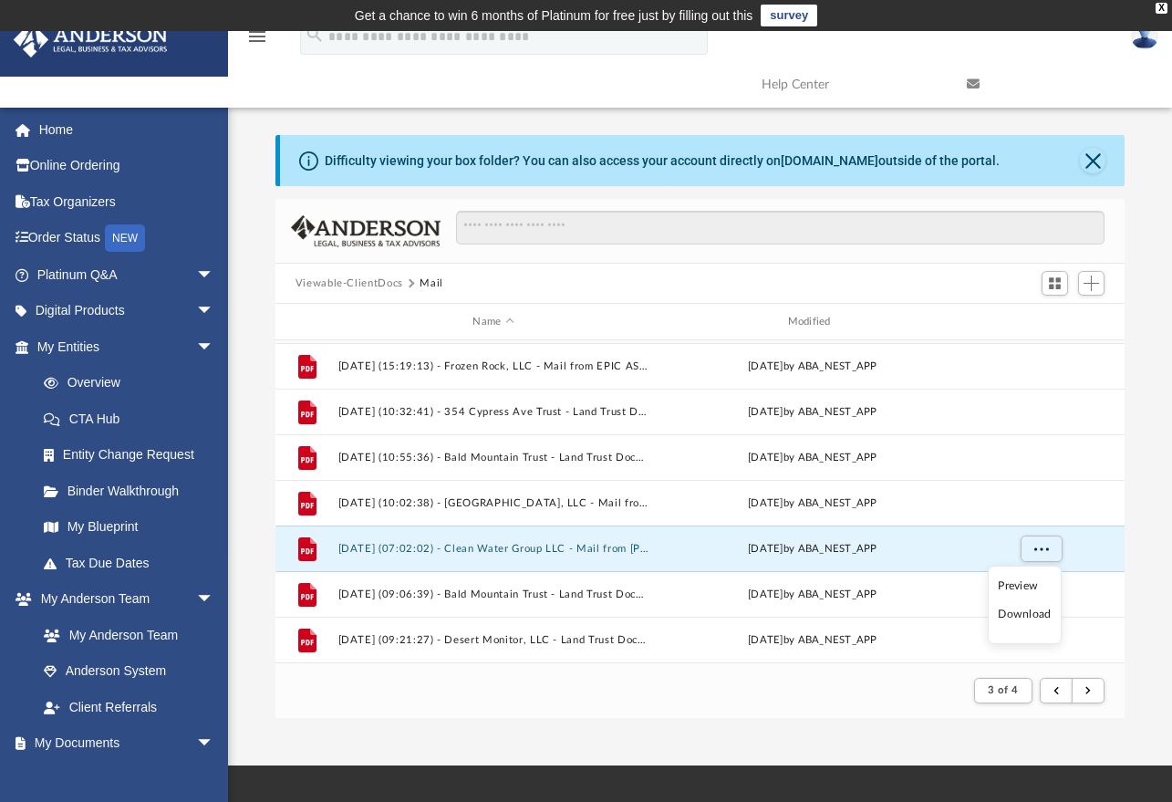
click at [1025, 585] on li "Preview" at bounding box center [1024, 586] width 53 height 19
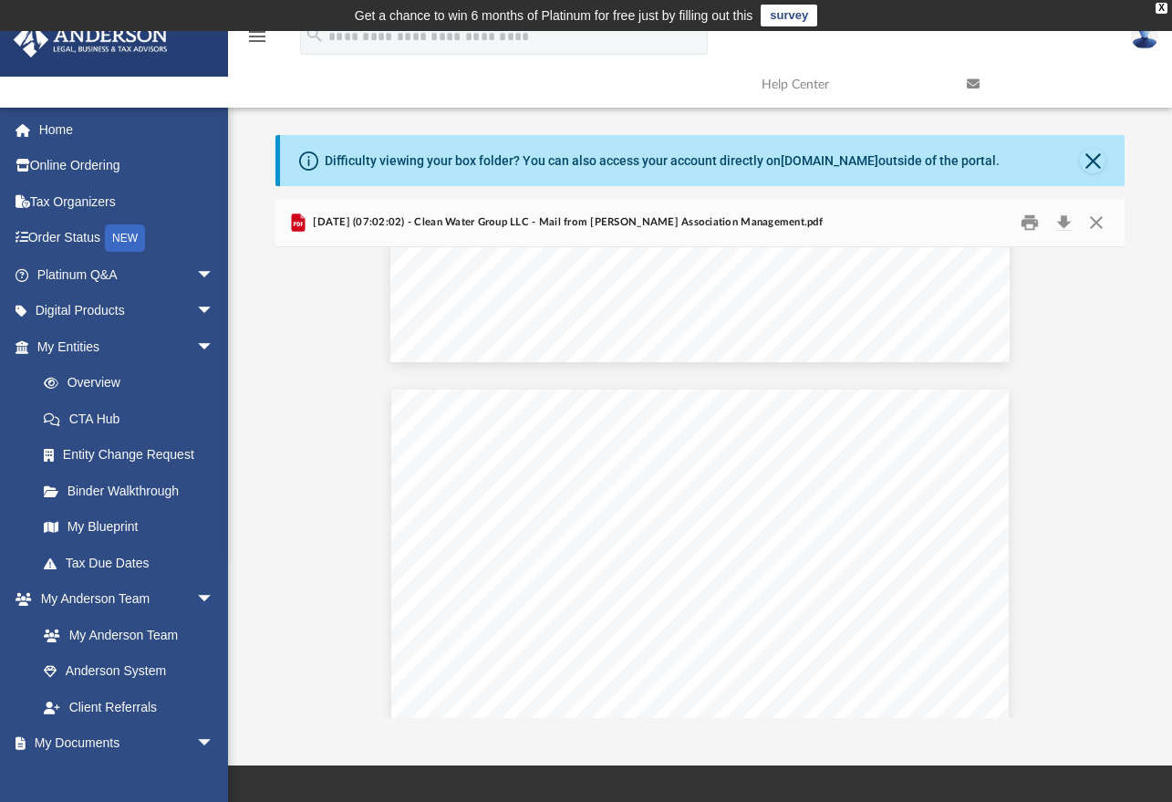
scroll to position [730, 0]
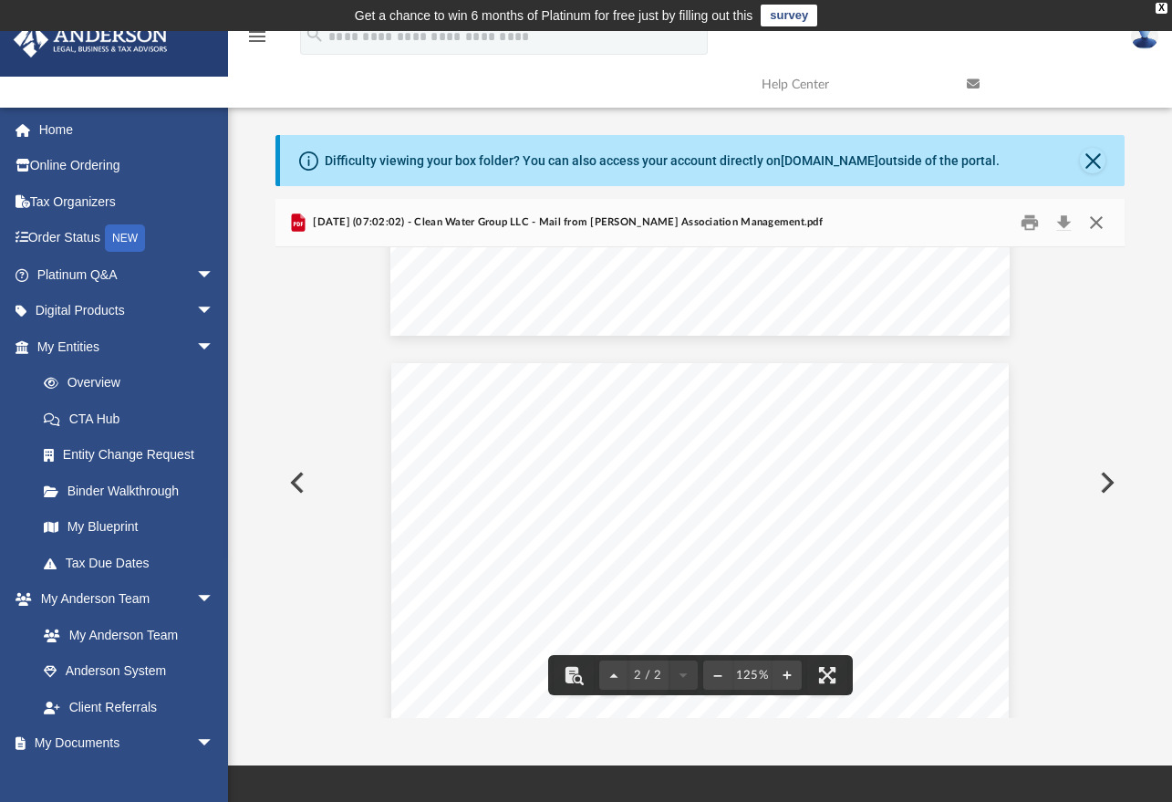
click at [1095, 224] on button "Close" at bounding box center [1096, 223] width 33 height 28
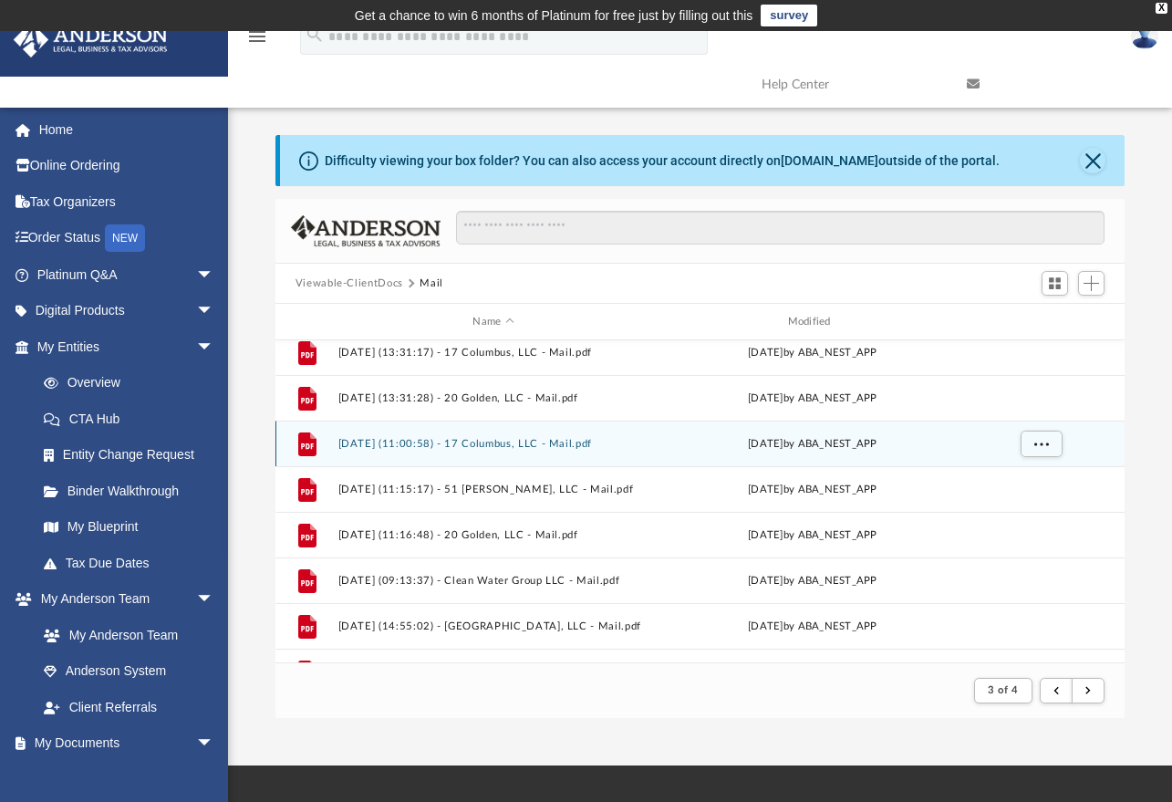
scroll to position [1868, 0]
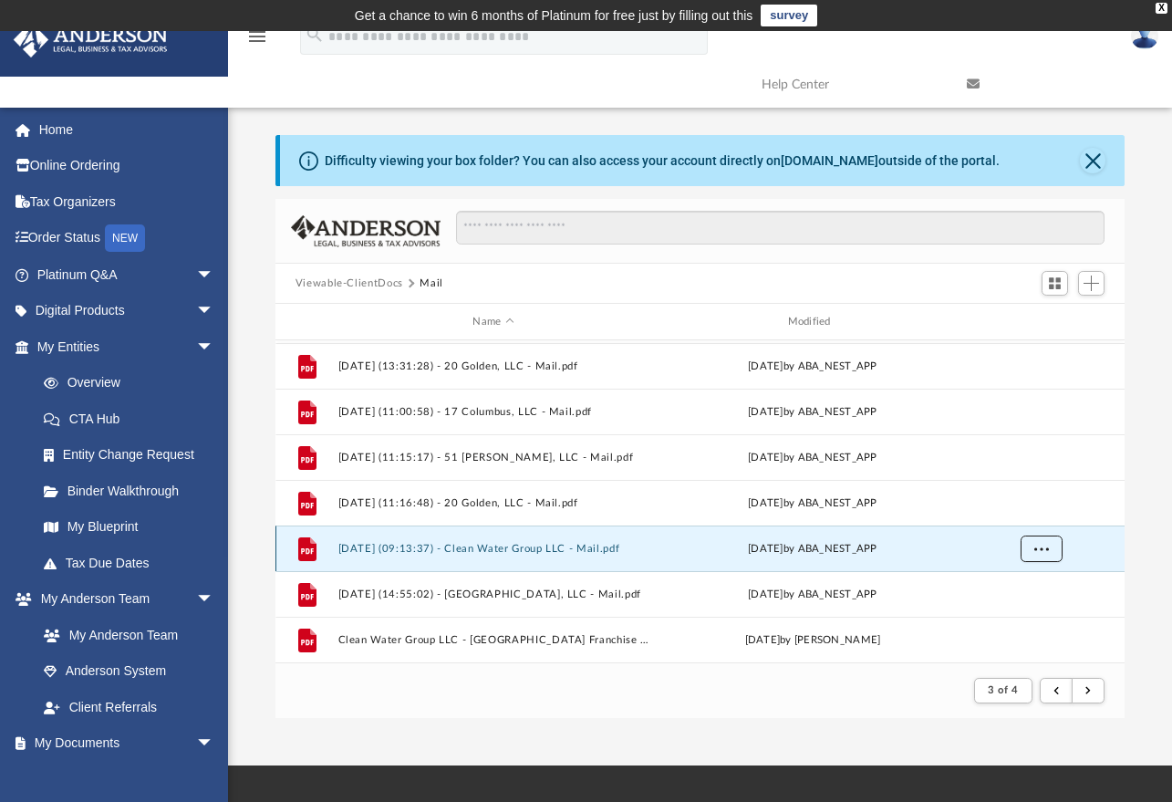
click at [1039, 552] on span "More options" at bounding box center [1041, 548] width 15 height 10
click at [1032, 588] on li "Preview" at bounding box center [1024, 586] width 53 height 19
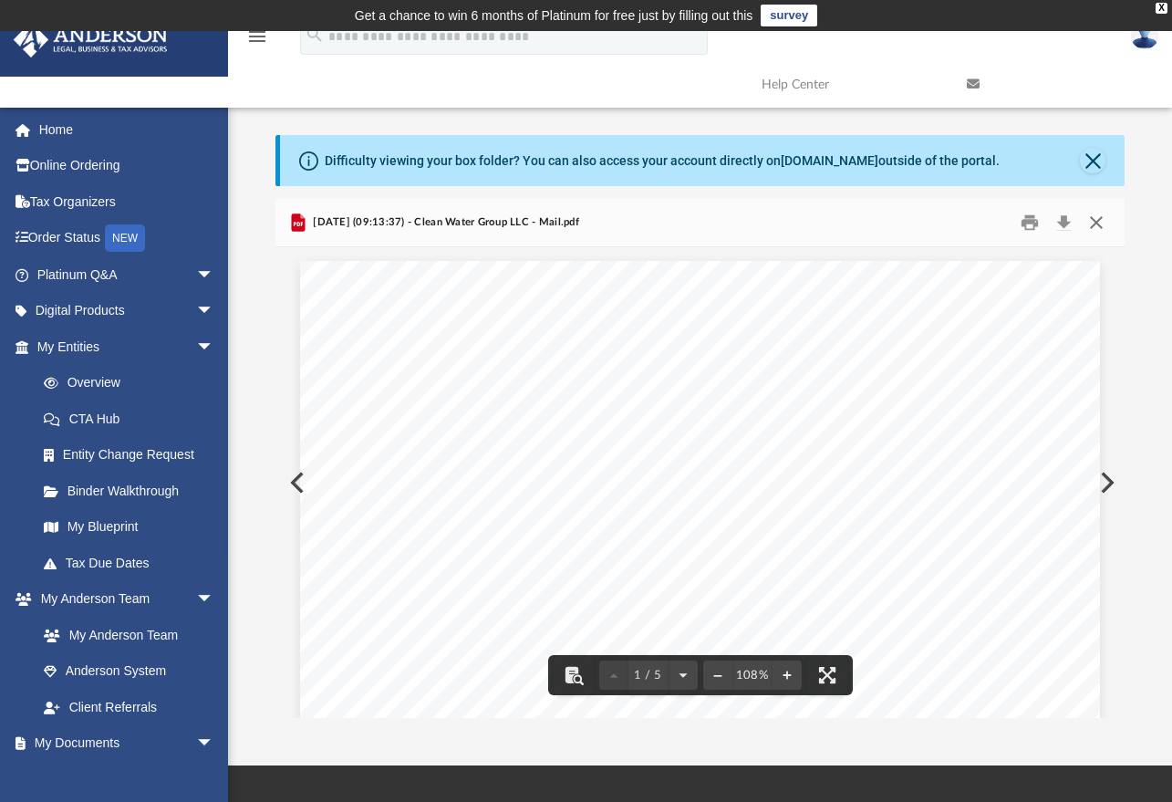
click at [1102, 218] on button "Close" at bounding box center [1096, 223] width 33 height 28
